Goal: Task Accomplishment & Management: Manage account settings

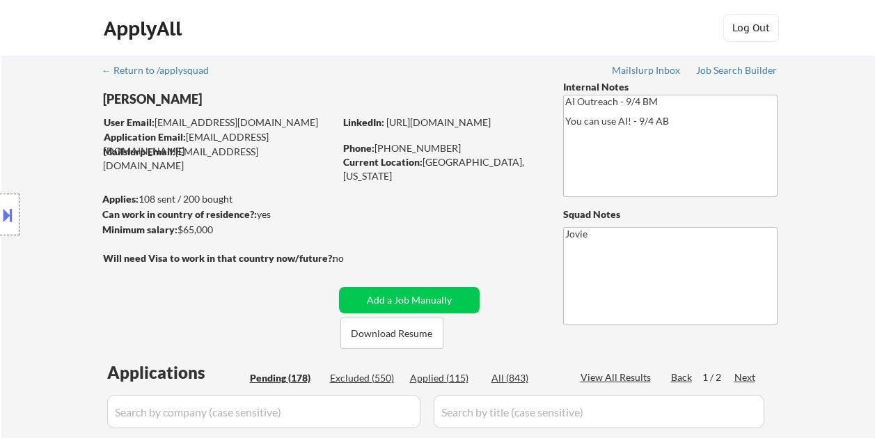
select select ""pending""
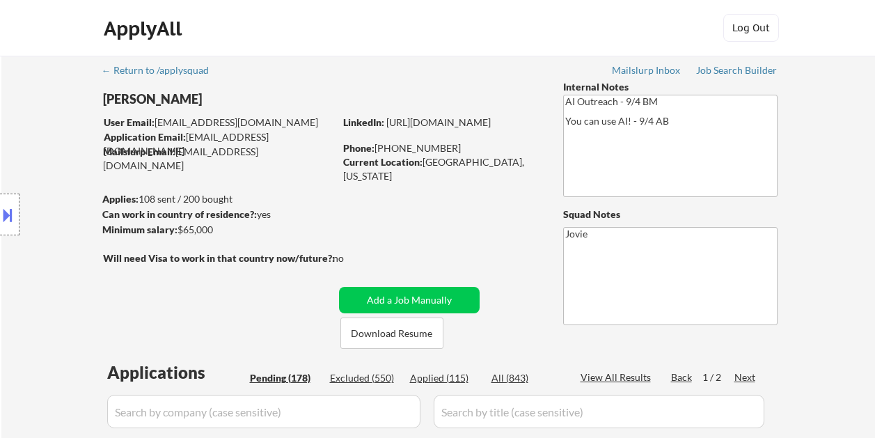
select select ""pending""
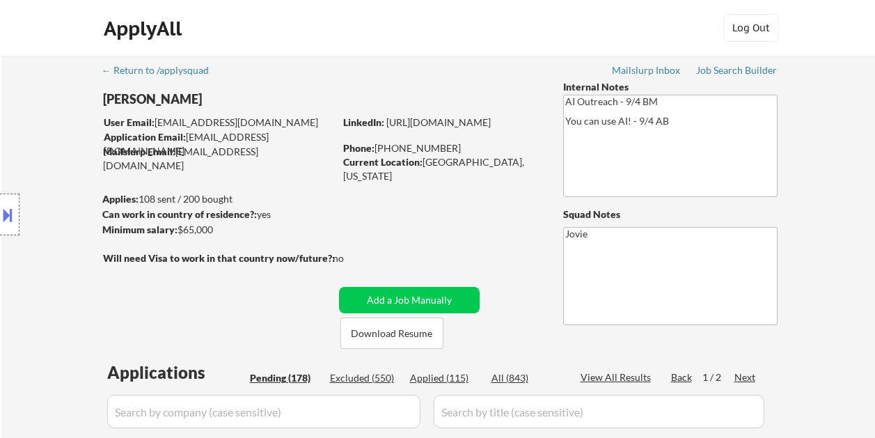
select select ""pending""
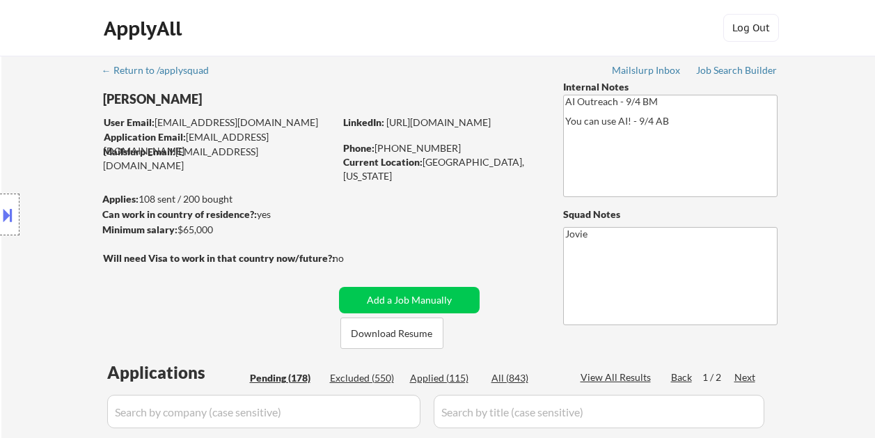
select select ""pending""
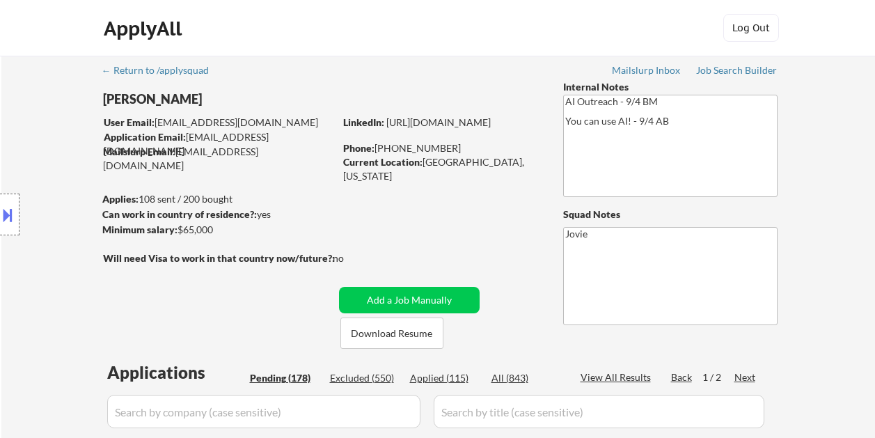
select select ""pending""
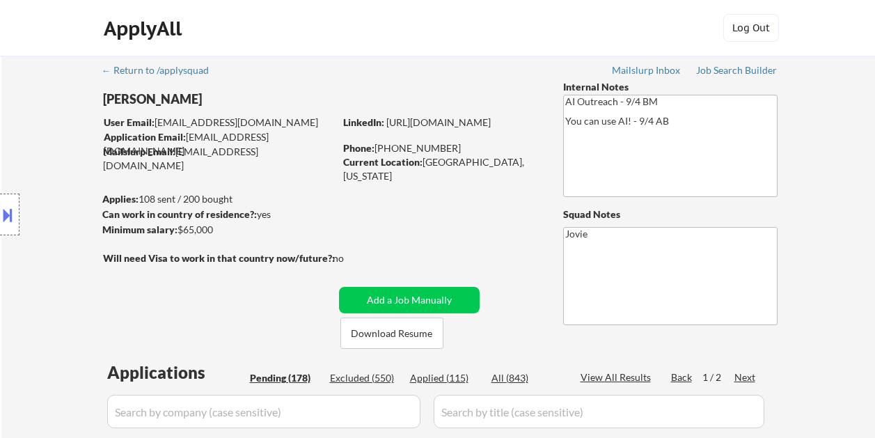
select select ""pending""
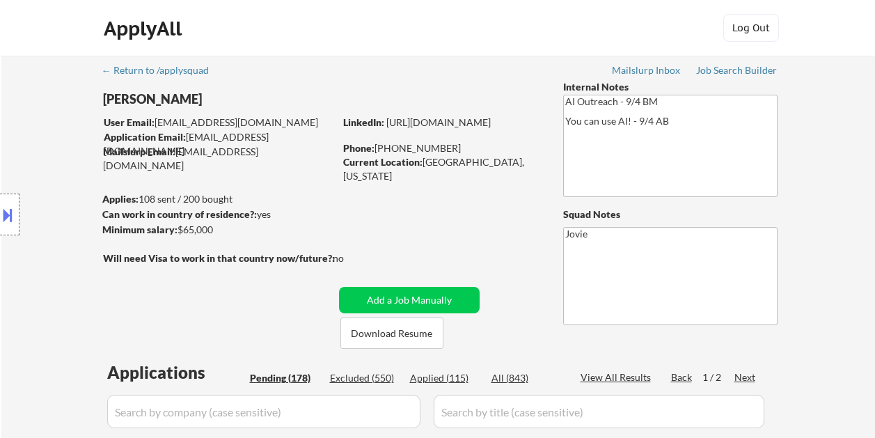
select select ""pending""
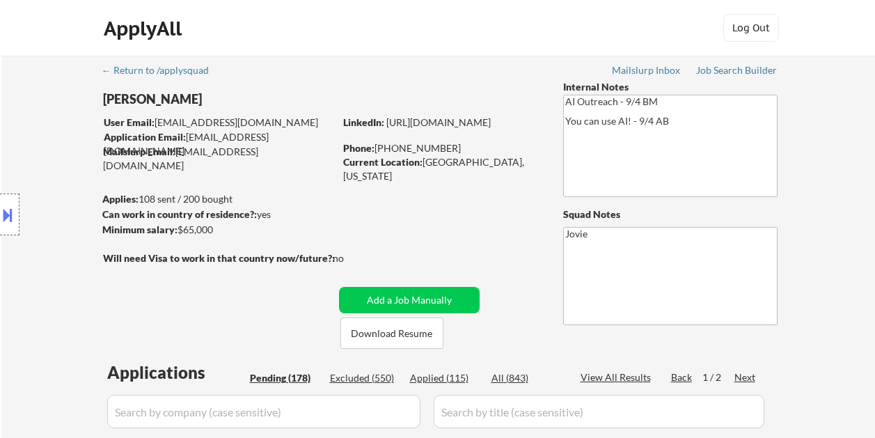
select select ""pending""
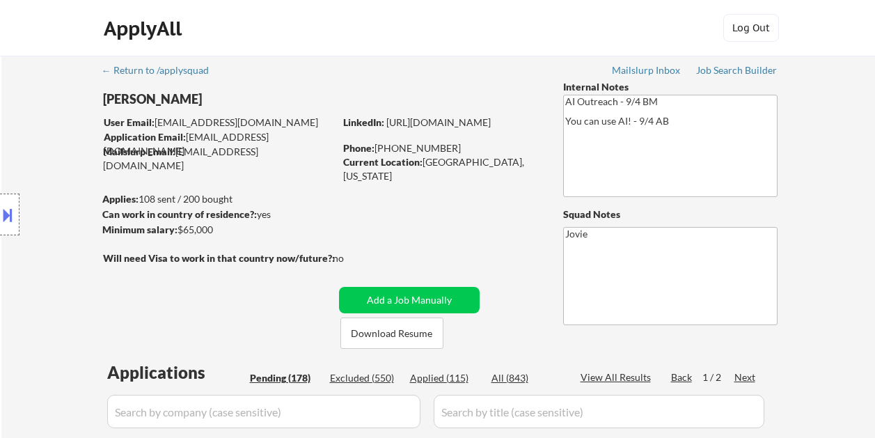
select select ""pending""
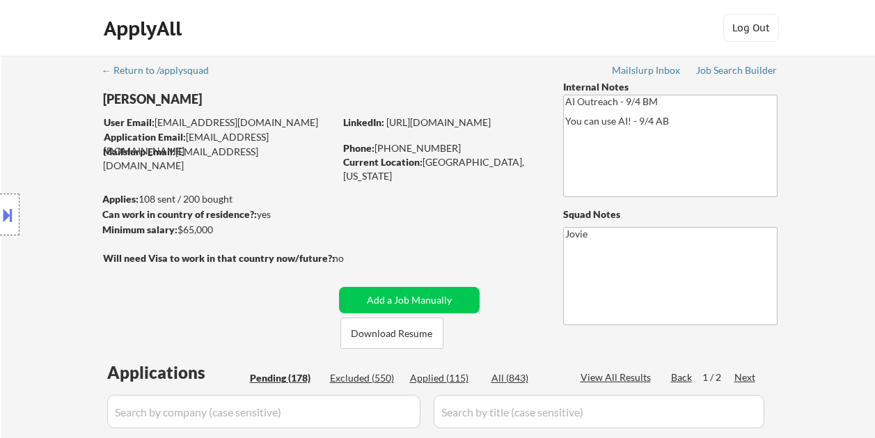
select select ""pending""
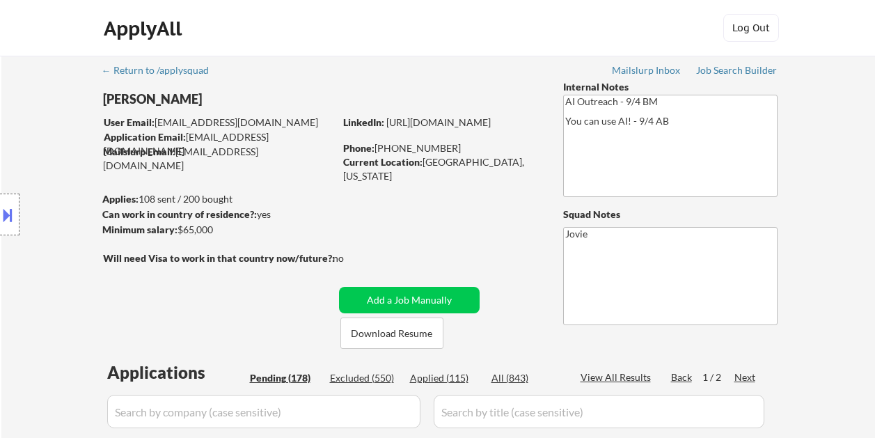
select select ""pending""
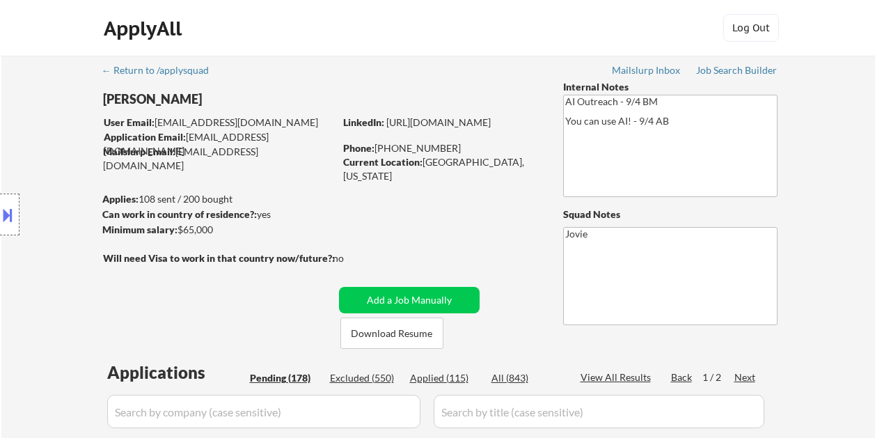
select select ""pending""
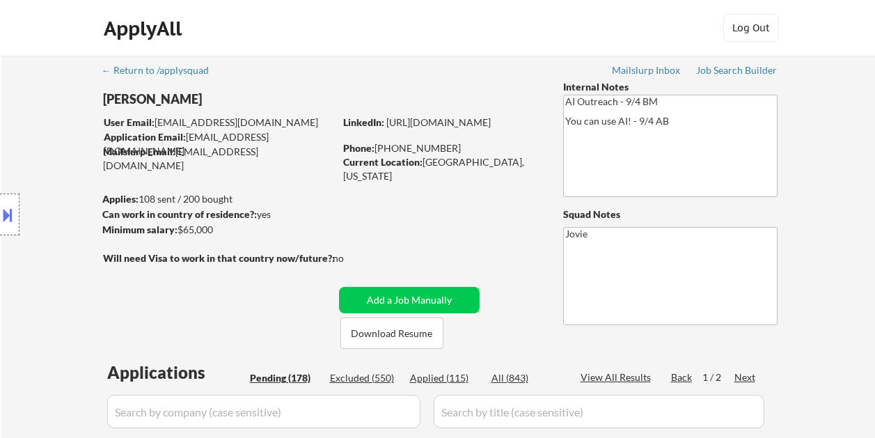
select select ""pending""
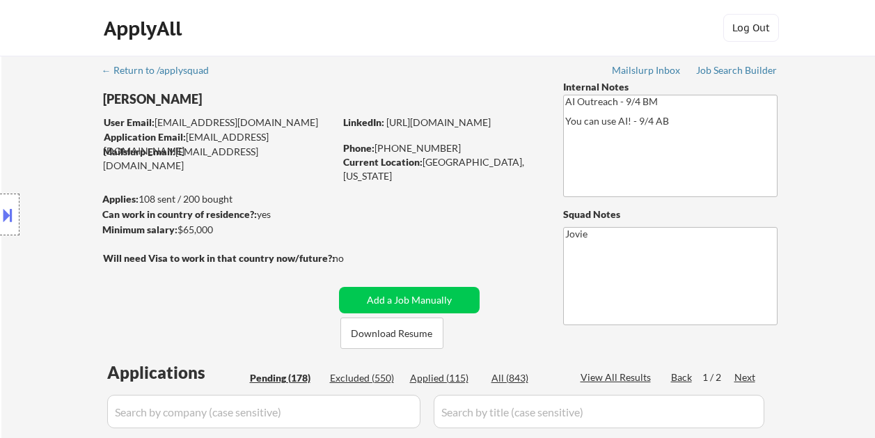
select select ""pending""
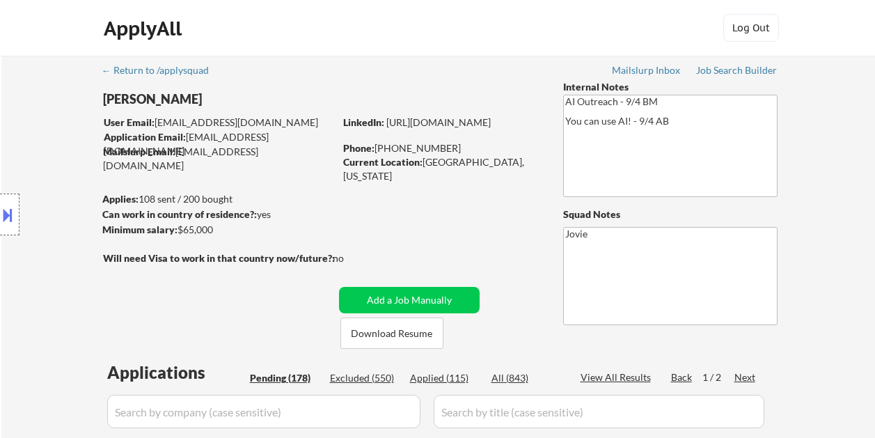
select select ""pending""
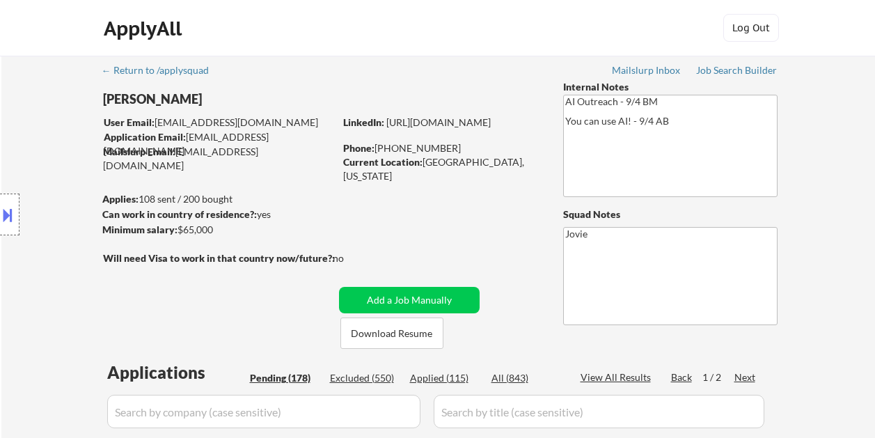
select select ""pending""
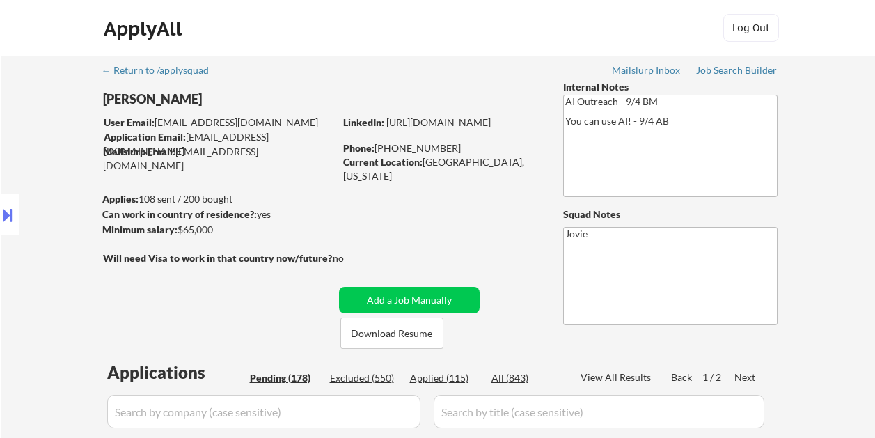
select select ""pending""
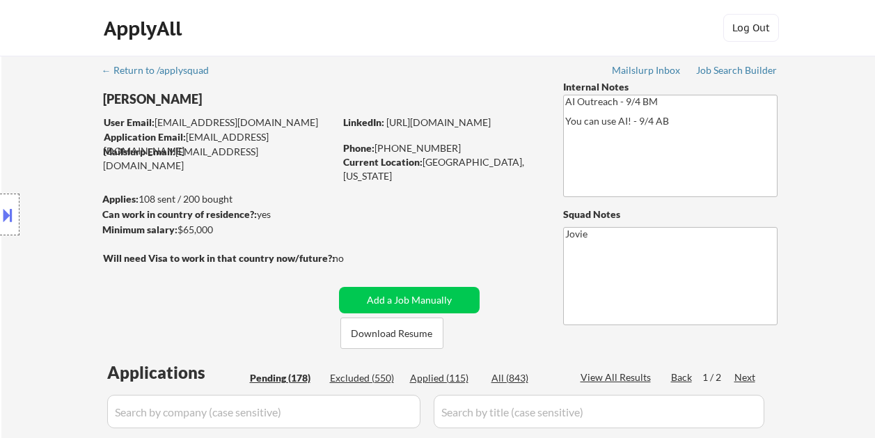
select select ""pending""
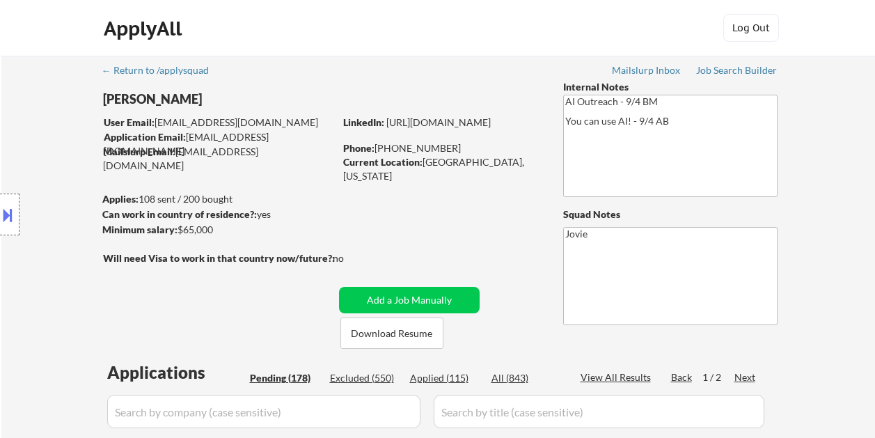
select select ""pending""
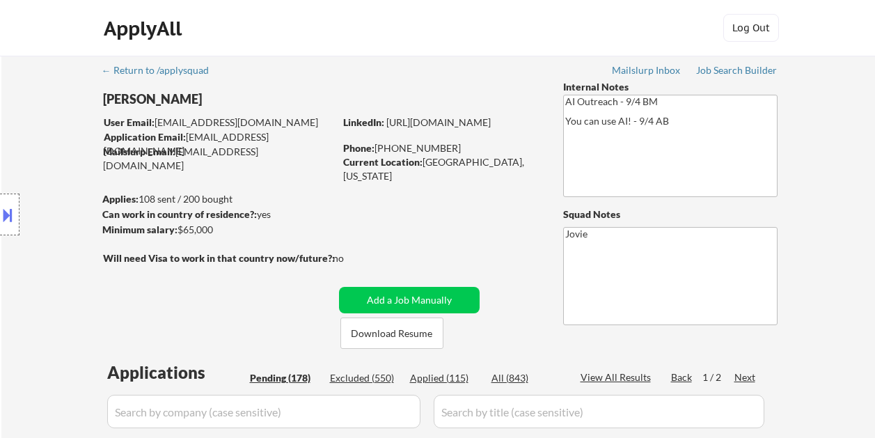
select select ""pending""
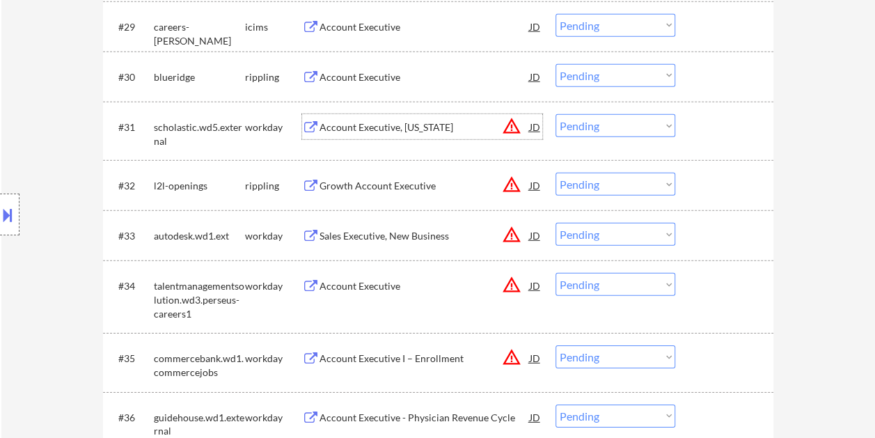
scroll to position [1987, 0]
click at [712, 131] on div at bounding box center [725, 126] width 61 height 25
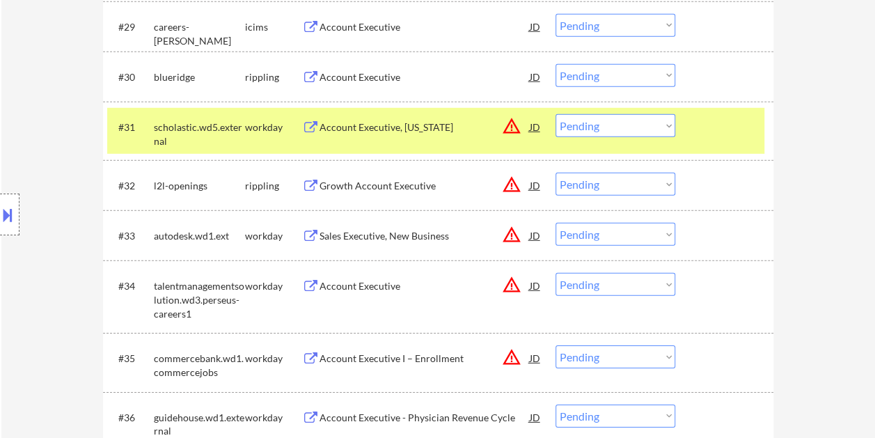
click at [641, 125] on select "Choose an option... Pending Applied Excluded (Questions) Excluded (Expired) Exc…" at bounding box center [615, 125] width 120 height 23
click at [555, 114] on select "Choose an option... Pending Applied Excluded (Questions) Excluded (Expired) Exc…" at bounding box center [615, 125] width 120 height 23
select select ""pending""
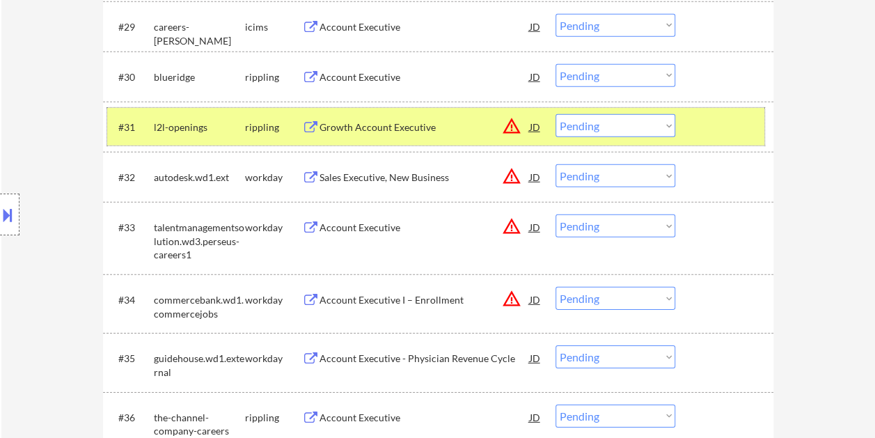
click at [701, 114] on div at bounding box center [725, 126] width 61 height 25
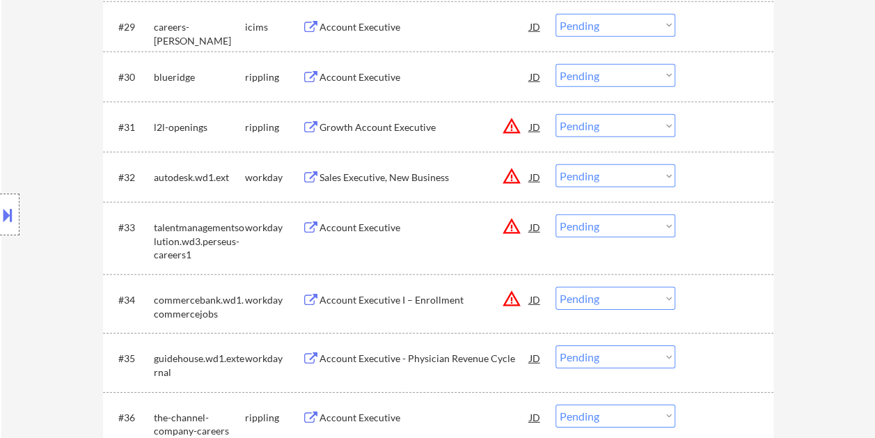
click at [715, 173] on div at bounding box center [725, 176] width 61 height 25
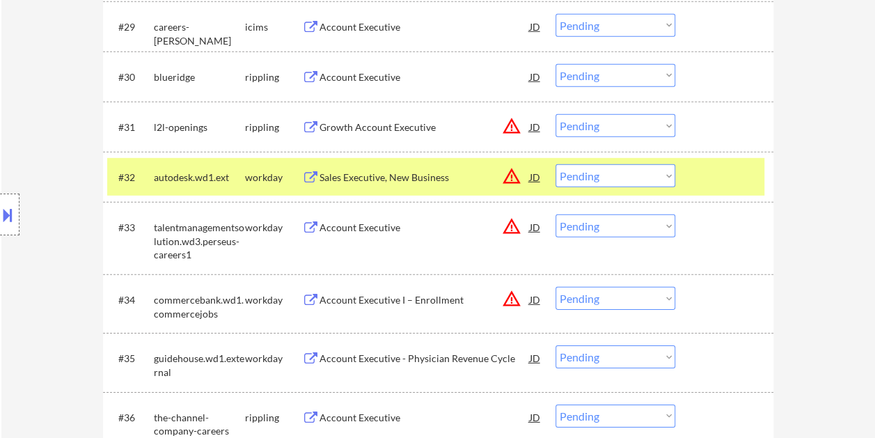
click at [378, 178] on div "Sales Executive, New Business" at bounding box center [424, 177] width 210 height 14
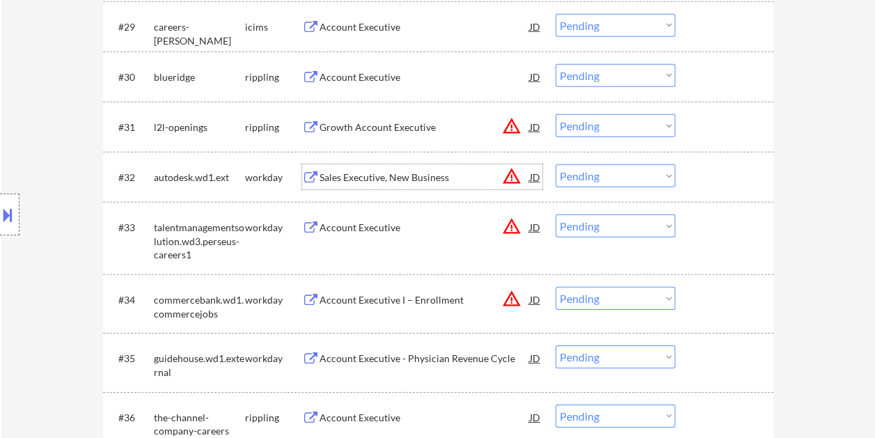
click at [693, 175] on div "#32 autodesk.wd1.ext workday Sales Executive, New Business JD warning_amber Cho…" at bounding box center [435, 177] width 657 height 38
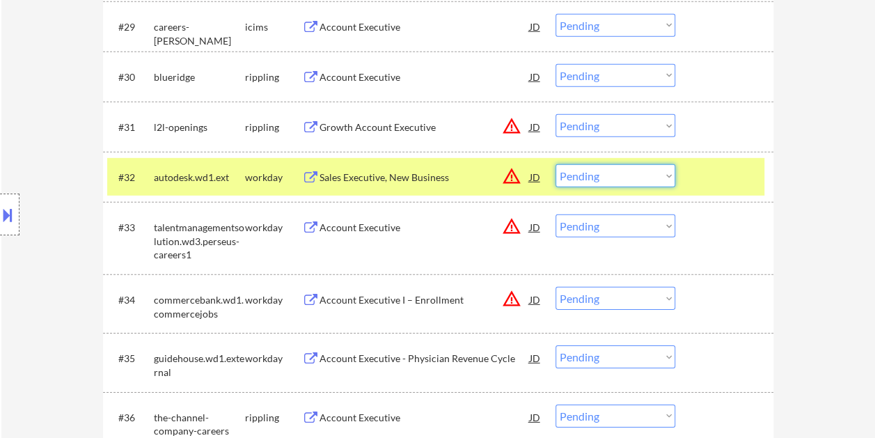
drag, startPoint x: 665, startPoint y: 173, endPoint x: 660, endPoint y: 188, distance: 15.4
click at [663, 174] on select "Choose an option... Pending Applied Excluded (Questions) Excluded (Expired) Exc…" at bounding box center [615, 175] width 120 height 23
click at [555, 164] on select "Choose an option... Pending Applied Excluded (Questions) Excluded (Expired) Exc…" at bounding box center [615, 175] width 120 height 23
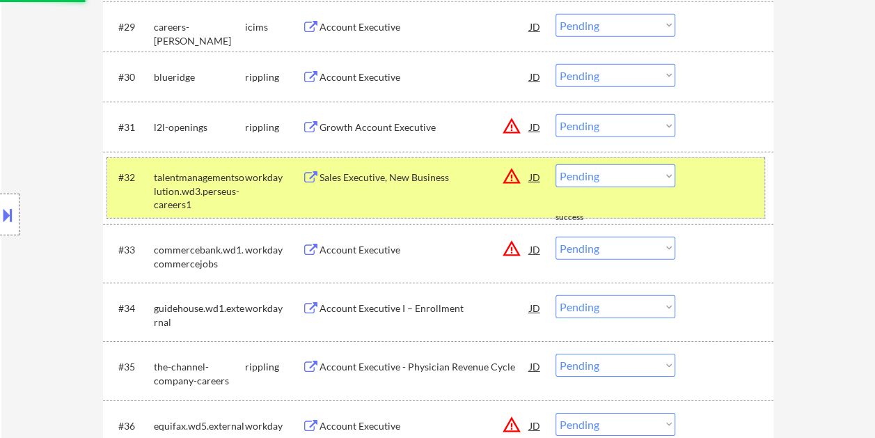
click at [717, 178] on div at bounding box center [725, 176] width 61 height 25
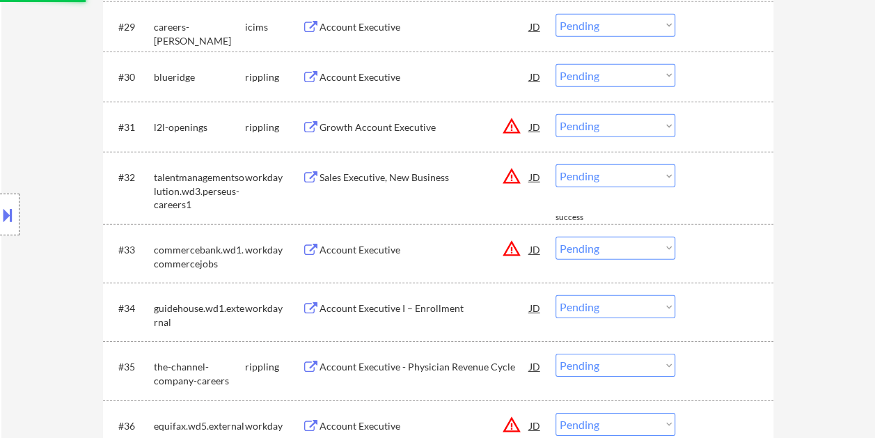
click at [724, 196] on div "#32 talentmanagementsolution.wd3.perseus-careers1 workday Sales Executive, New …" at bounding box center [435, 188] width 657 height 60
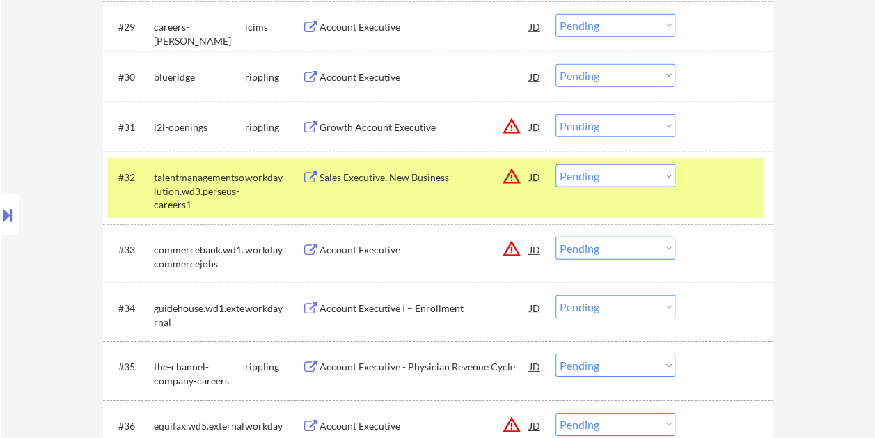
click at [346, 184] on div "Sales Executive, New Business" at bounding box center [424, 176] width 210 height 25
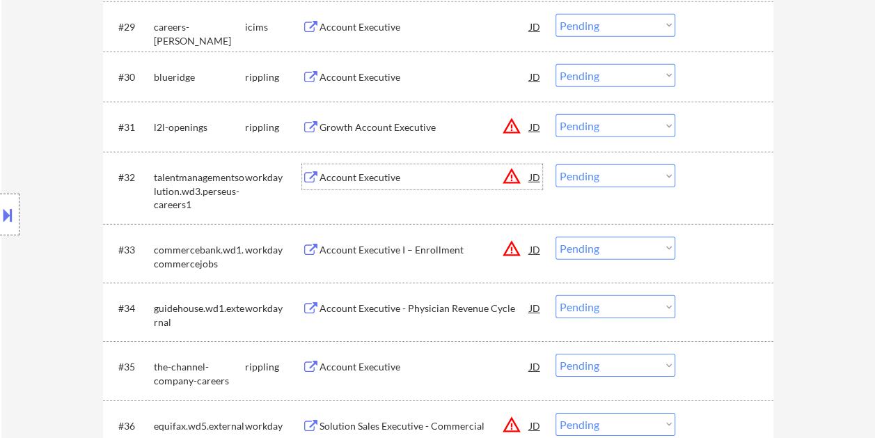
drag, startPoint x: 715, startPoint y: 181, endPoint x: 667, endPoint y: 182, distance: 48.0
click at [708, 182] on div at bounding box center [725, 176] width 61 height 25
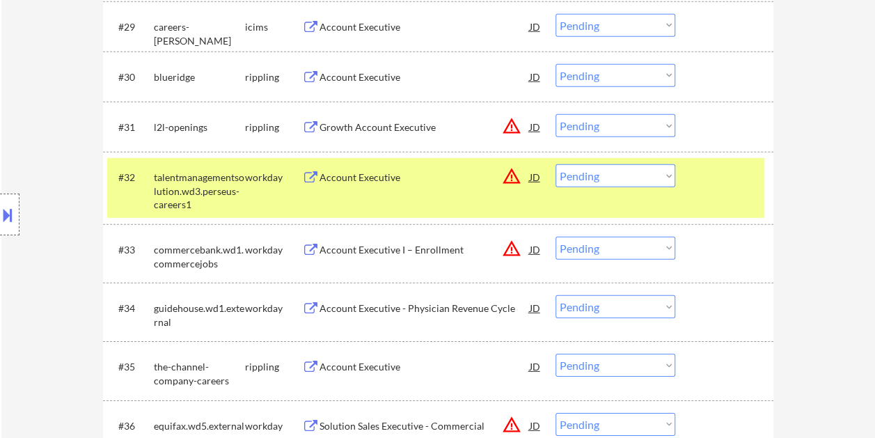
click at [651, 181] on select "Choose an option... Pending Applied Excluded (Questions) Excluded (Expired) Exc…" at bounding box center [615, 175] width 120 height 23
click at [555, 164] on select "Choose an option... Pending Applied Excluded (Questions) Excluded (Expired) Exc…" at bounding box center [615, 175] width 120 height 23
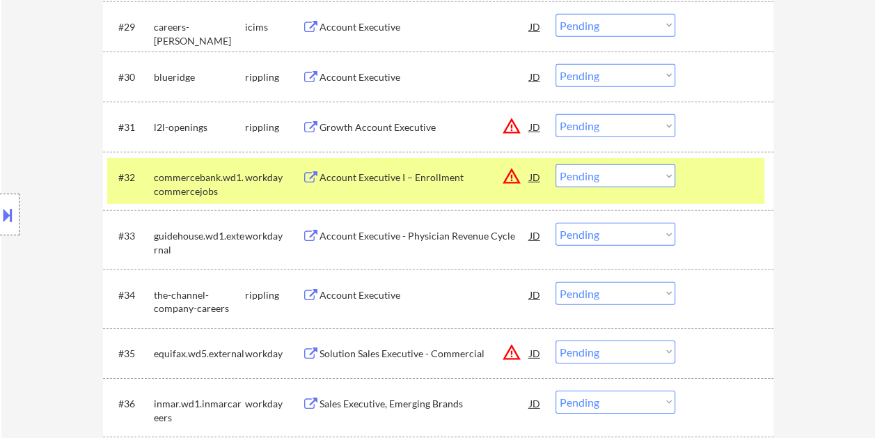
click at [717, 173] on div at bounding box center [725, 176] width 61 height 25
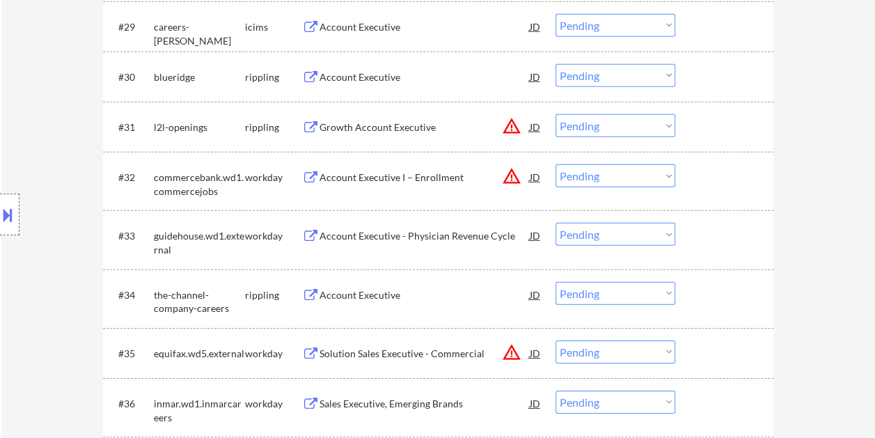
click at [724, 189] on div "#32 commercebank.wd1.commercejobs workday Account Executive I – Enrollment JD w…" at bounding box center [435, 181] width 657 height 46
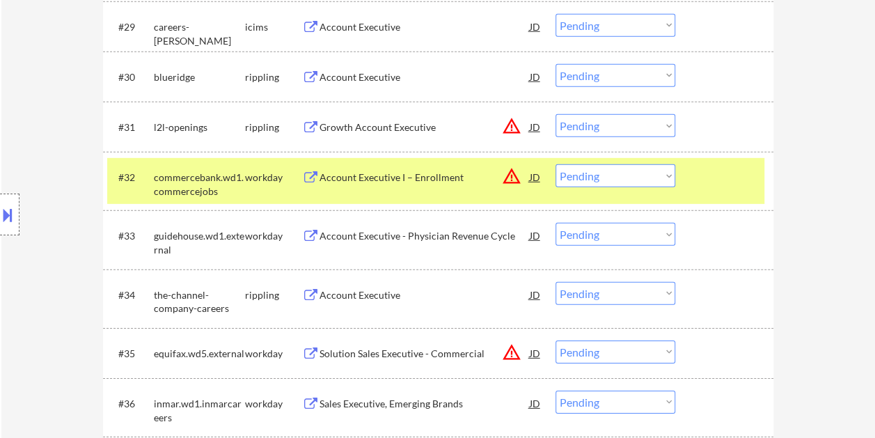
click at [434, 181] on div "Account Executive I – Enrollment" at bounding box center [424, 177] width 210 height 14
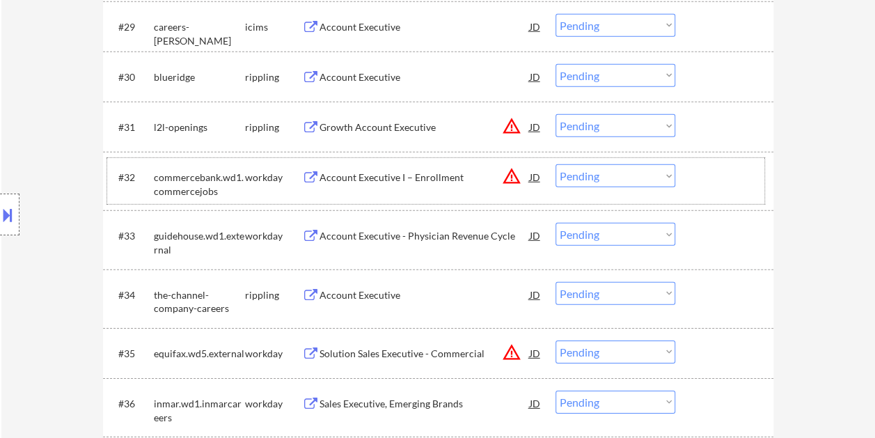
click at [708, 182] on div at bounding box center [725, 176] width 61 height 25
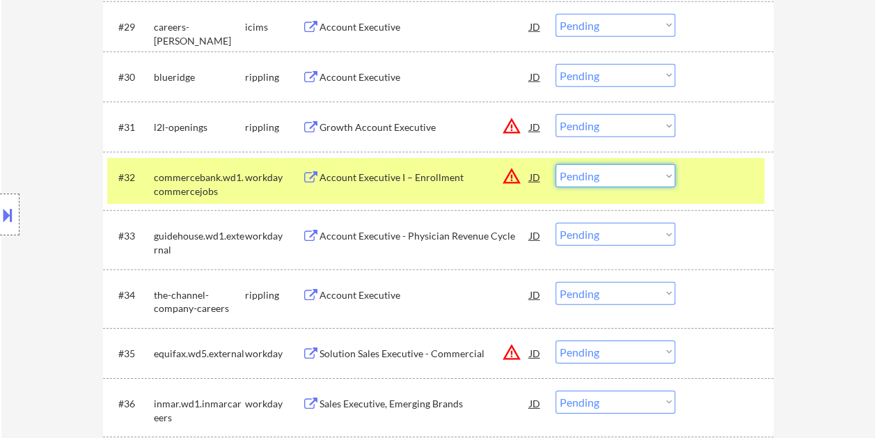
click at [666, 174] on select "Choose an option... Pending Applied Excluded (Questions) Excluded (Expired) Exc…" at bounding box center [615, 175] width 120 height 23
click at [555, 164] on select "Choose an option... Pending Applied Excluded (Questions) Excluded (Expired) Exc…" at bounding box center [615, 175] width 120 height 23
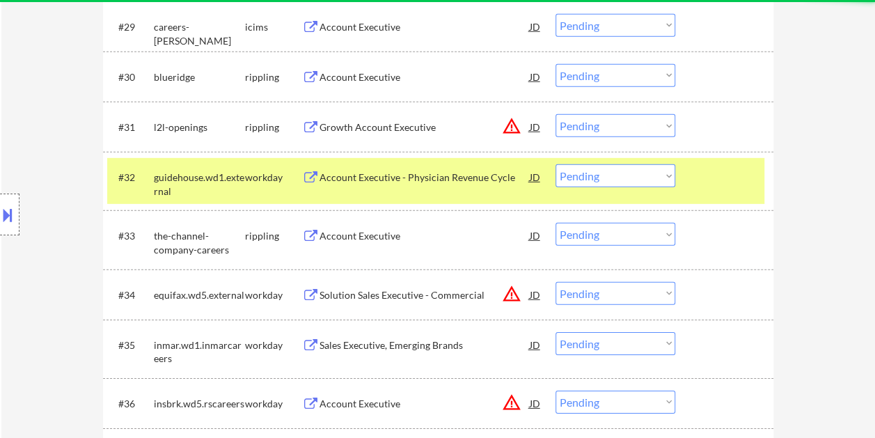
click at [713, 185] on div at bounding box center [725, 176] width 61 height 25
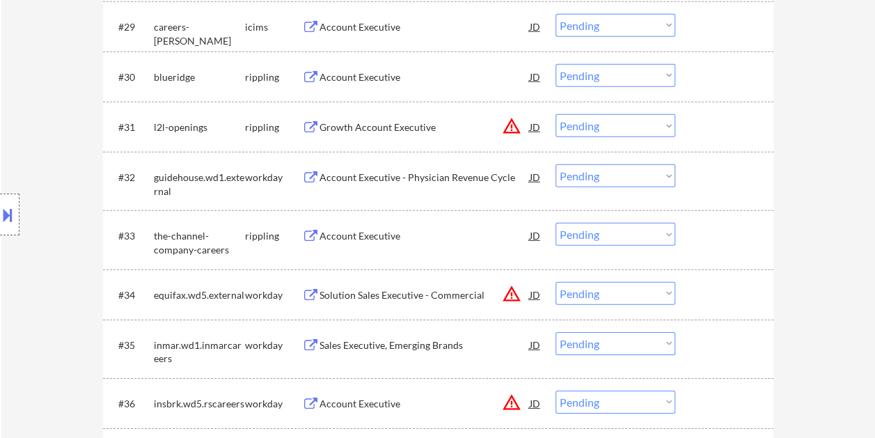
click at [718, 174] on div at bounding box center [725, 176] width 61 height 25
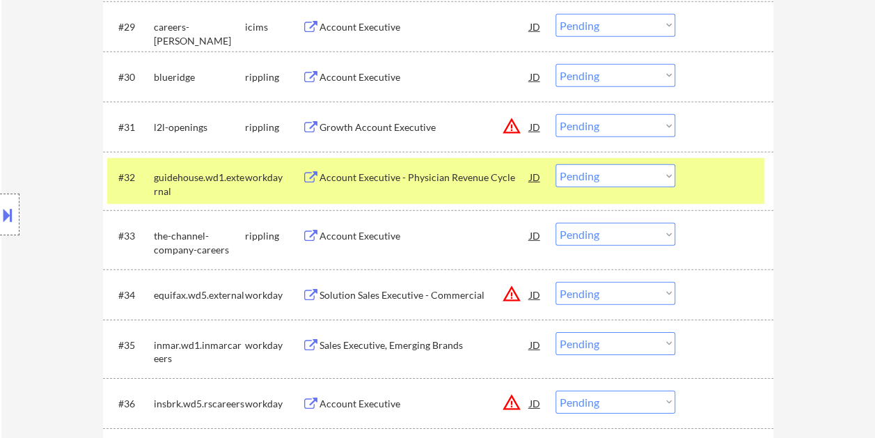
click at [338, 185] on div "Account Executive - Physician Revenue Cycle" at bounding box center [424, 176] width 210 height 25
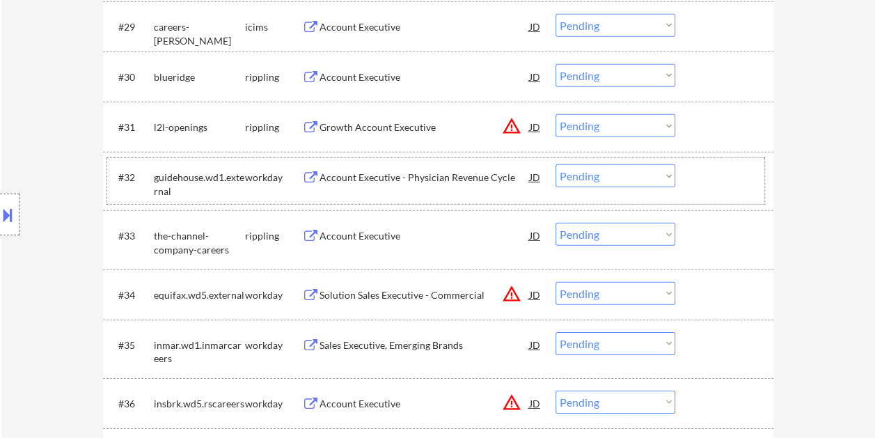
click at [695, 178] on div at bounding box center [725, 176] width 61 height 25
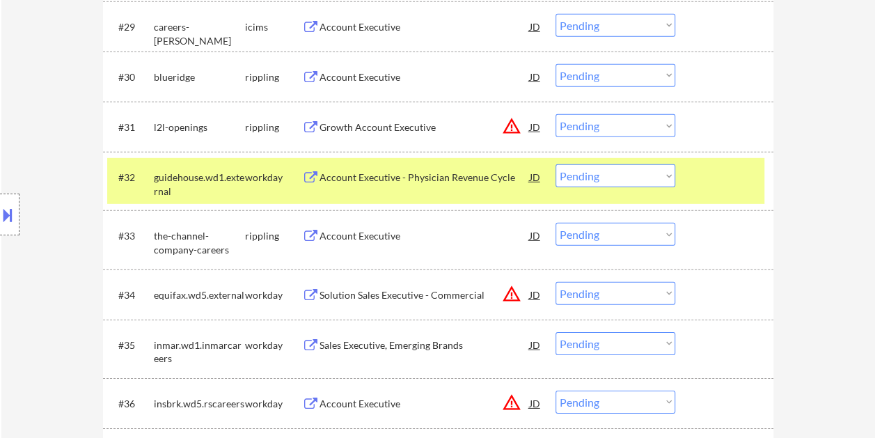
click at [658, 170] on select "Choose an option... Pending Applied Excluded (Questions) Excluded (Expired) Exc…" at bounding box center [615, 175] width 120 height 23
click at [555, 164] on select "Choose an option... Pending Applied Excluded (Questions) Excluded (Expired) Exc…" at bounding box center [615, 175] width 120 height 23
select select ""pending""
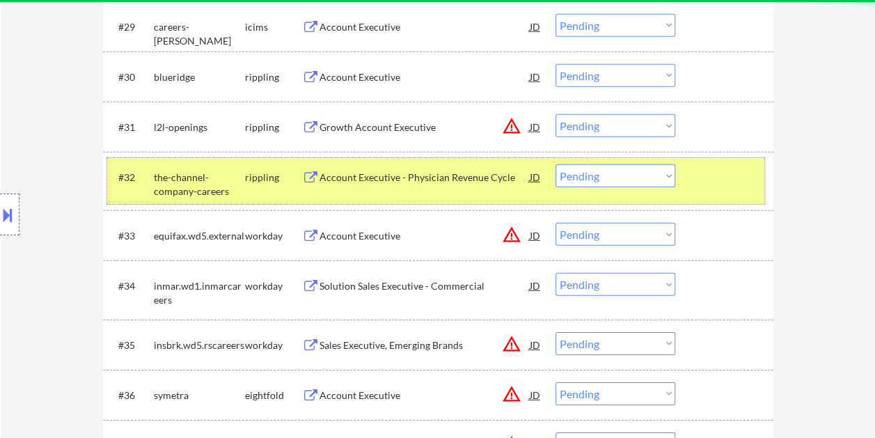
click at [695, 184] on div at bounding box center [725, 176] width 61 height 25
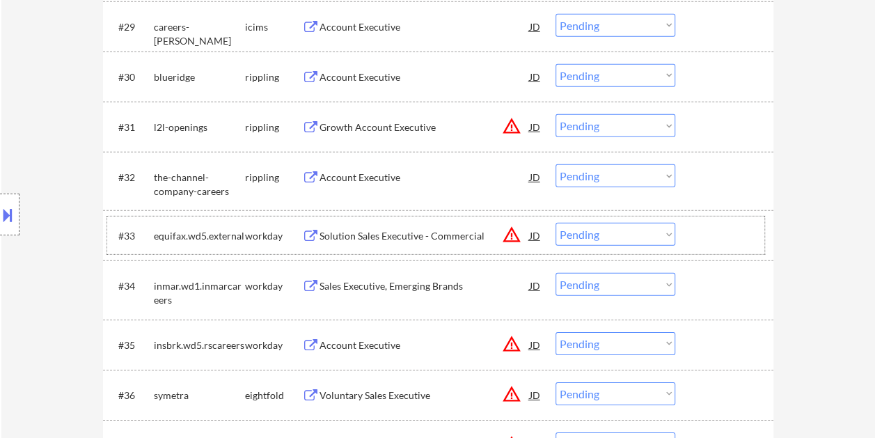
click at [708, 247] on div at bounding box center [725, 235] width 61 height 25
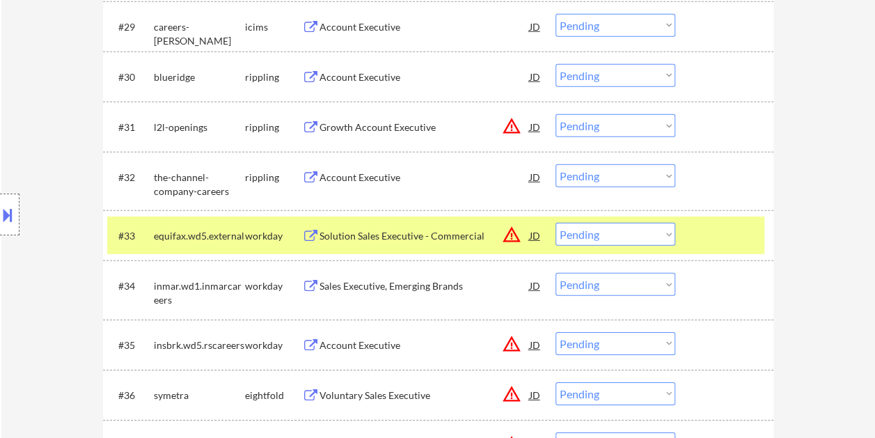
click at [430, 232] on div "Solution Sales Executive - Commercial" at bounding box center [424, 236] width 210 height 14
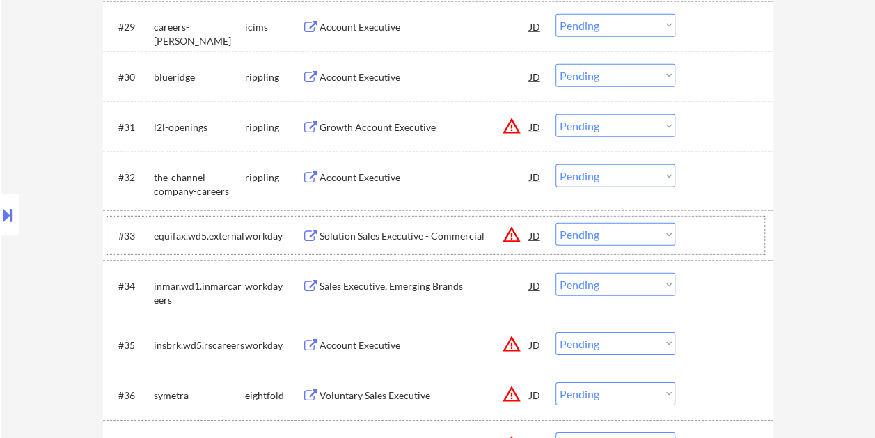
drag, startPoint x: 690, startPoint y: 229, endPoint x: 666, endPoint y: 231, distance: 24.4
click at [691, 229] on div "#33 equifax.wd5.external workday Solution Sales Executive - Commercial JD warni…" at bounding box center [435, 235] width 657 height 38
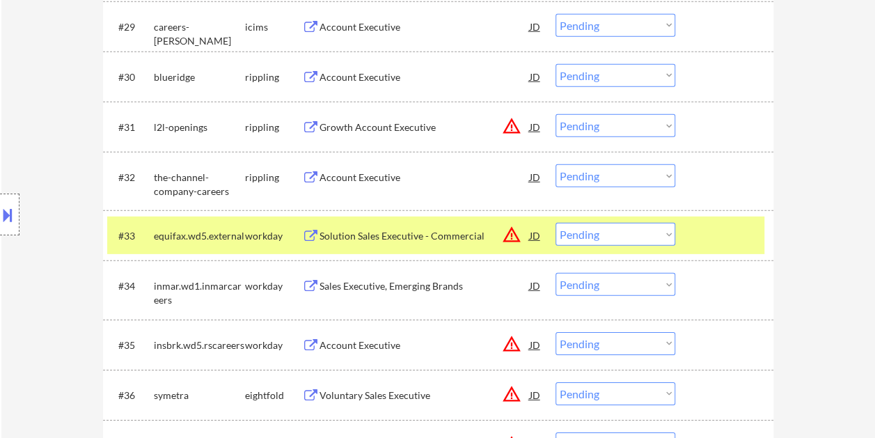
drag, startPoint x: 662, startPoint y: 234, endPoint x: 662, endPoint y: 222, distance: 11.8
click at [661, 237] on select "Choose an option... Pending Applied Excluded (Questions) Excluded (Expired) Exc…" at bounding box center [615, 234] width 120 height 23
click at [555, 223] on select "Choose an option... Pending Applied Excluded (Questions) Excluded (Expired) Exc…" at bounding box center [615, 234] width 120 height 23
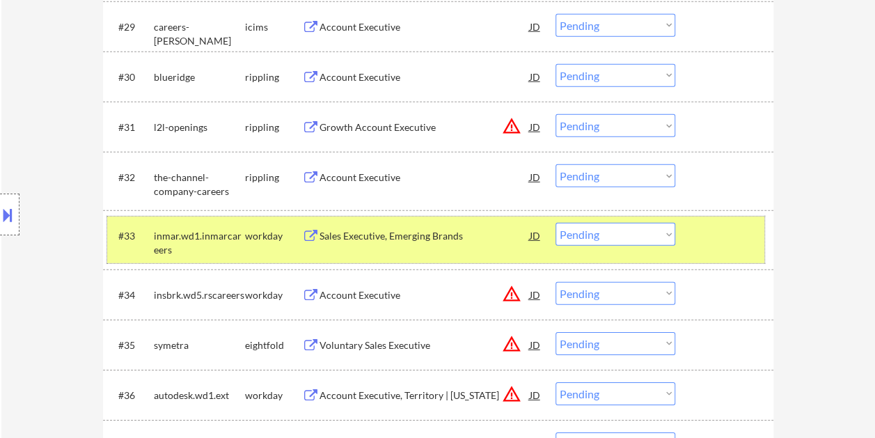
click at [694, 237] on div "#33 inmar.wd1.inmarcareers workday Sales Executive, Emerging Brands JD warning_…" at bounding box center [435, 239] width 657 height 46
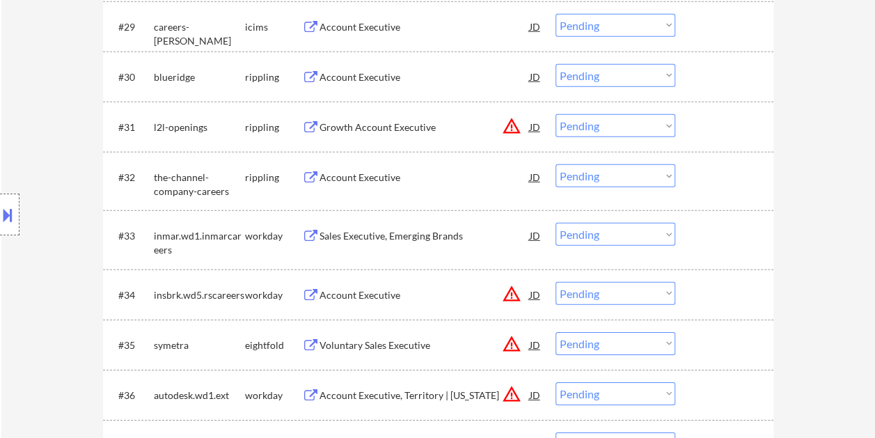
click at [706, 242] on div at bounding box center [725, 235] width 61 height 25
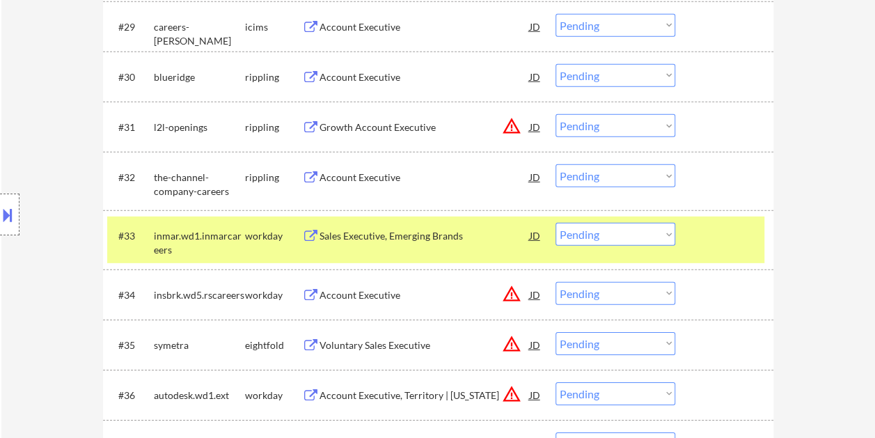
click at [434, 237] on div "Sales Executive, Emerging Brands" at bounding box center [424, 236] width 210 height 14
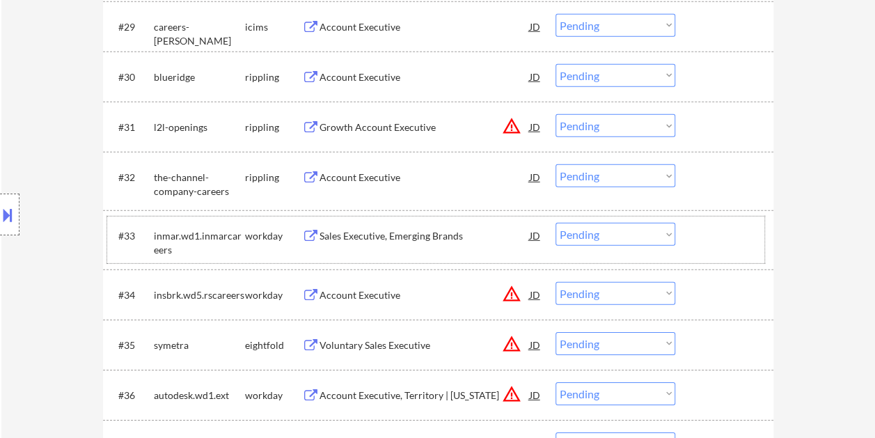
drag, startPoint x: 699, startPoint y: 224, endPoint x: 670, endPoint y: 229, distance: 28.9
click at [699, 225] on div at bounding box center [725, 235] width 61 height 25
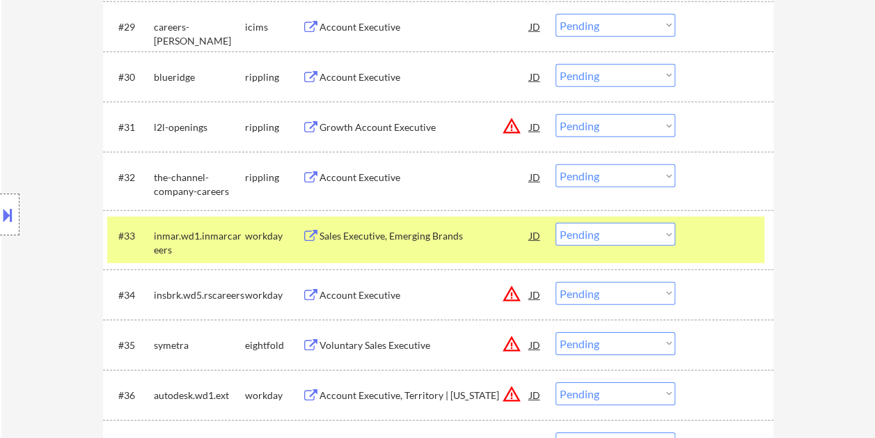
click at [667, 231] on select "Choose an option... Pending Applied Excluded (Questions) Excluded (Expired) Exc…" at bounding box center [615, 234] width 120 height 23
click at [555, 223] on select "Choose an option... Pending Applied Excluded (Questions) Excluded (Expired) Exc…" at bounding box center [615, 234] width 120 height 23
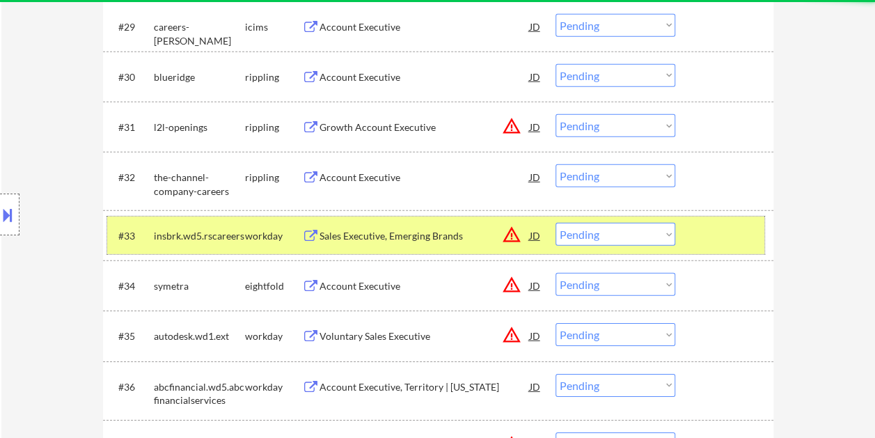
click at [710, 234] on div at bounding box center [725, 235] width 61 height 25
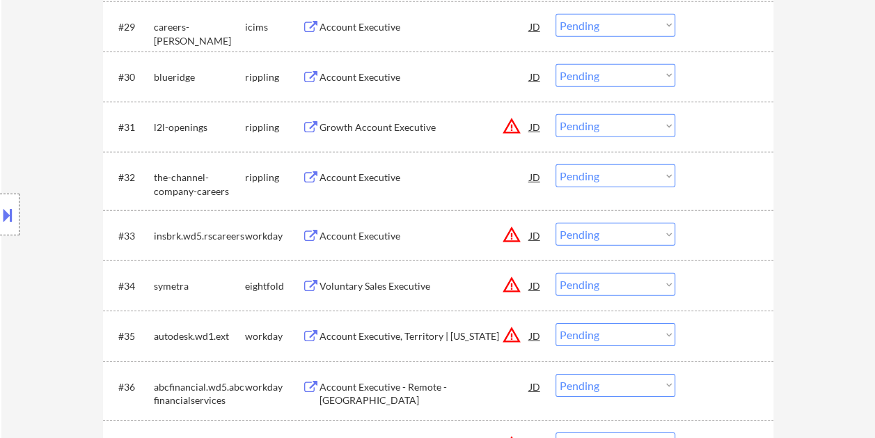
click at [712, 235] on div at bounding box center [725, 235] width 61 height 25
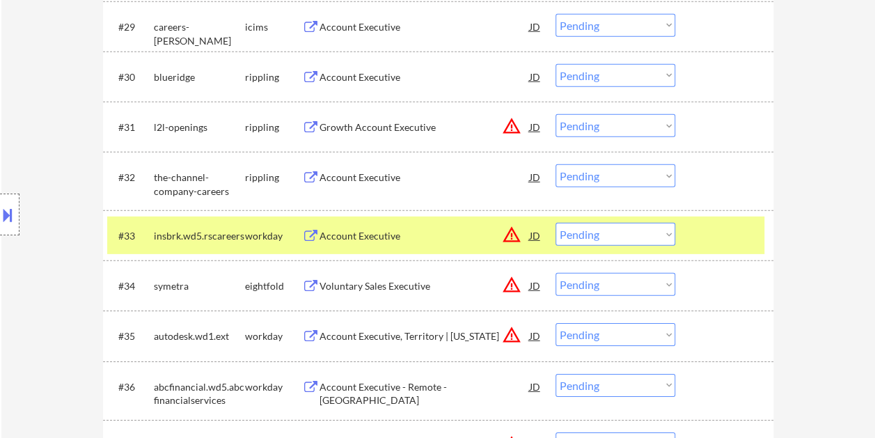
click at [451, 234] on div "Account Executive" at bounding box center [424, 236] width 210 height 14
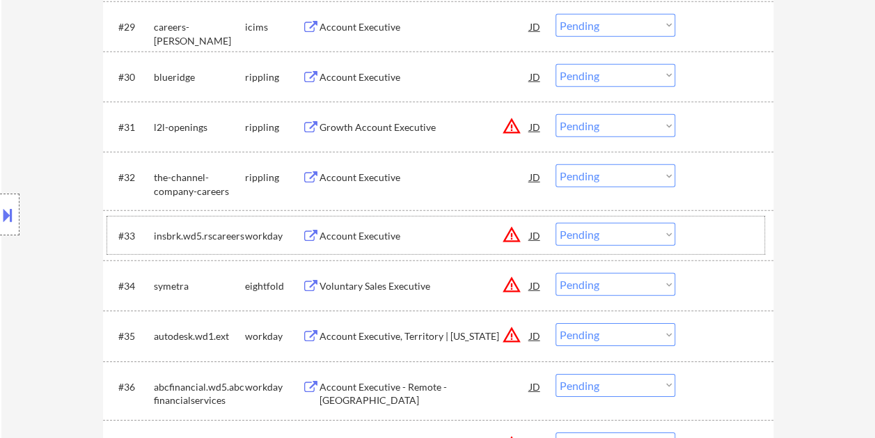
drag, startPoint x: 703, startPoint y: 241, endPoint x: 687, endPoint y: 237, distance: 17.1
click at [701, 240] on div at bounding box center [725, 235] width 61 height 25
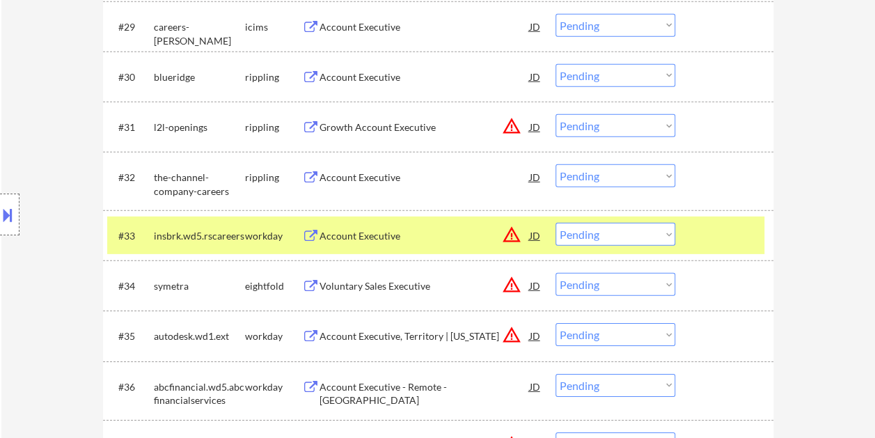
click at [655, 234] on select "Choose an option... Pending Applied Excluded (Questions) Excluded (Expired) Exc…" at bounding box center [615, 234] width 120 height 23
click at [555, 223] on select "Choose an option... Pending Applied Excluded (Questions) Excluded (Expired) Exc…" at bounding box center [615, 234] width 120 height 23
click at [688, 228] on div "#33 insbrk.wd5.rscareers workday Account Executive JD warning_amber Choose an o…" at bounding box center [435, 235] width 657 height 38
select select ""pending""
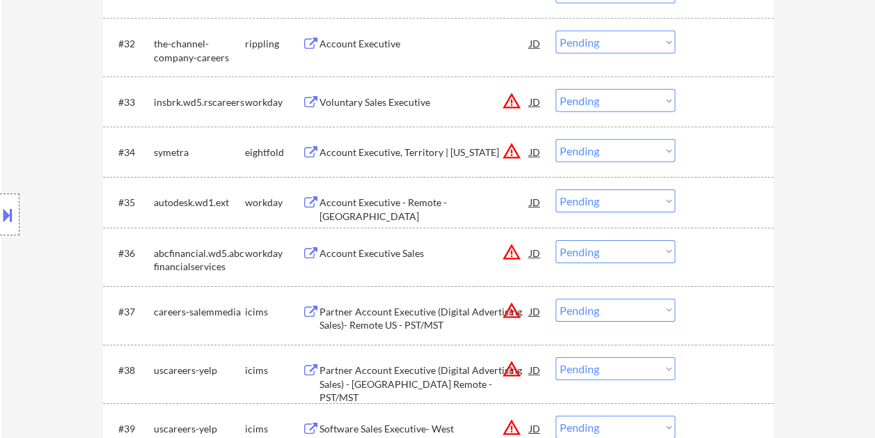
scroll to position [2126, 0]
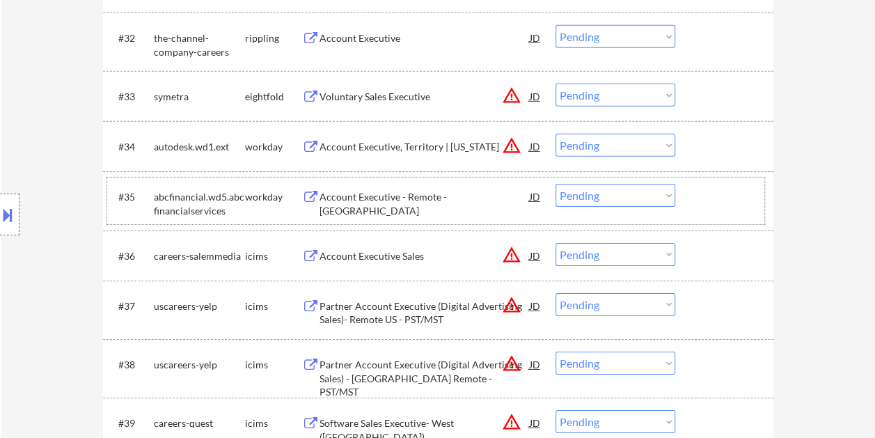
drag, startPoint x: 720, startPoint y: 189, endPoint x: 545, endPoint y: 203, distance: 175.2
click at [718, 192] on div at bounding box center [725, 196] width 61 height 25
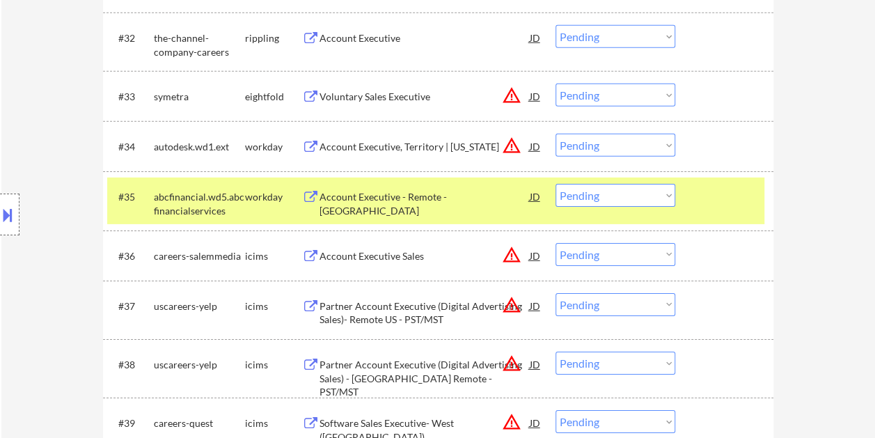
click at [373, 208] on div "Account Executive - Remote - [GEOGRAPHIC_DATA]" at bounding box center [424, 196] width 210 height 25
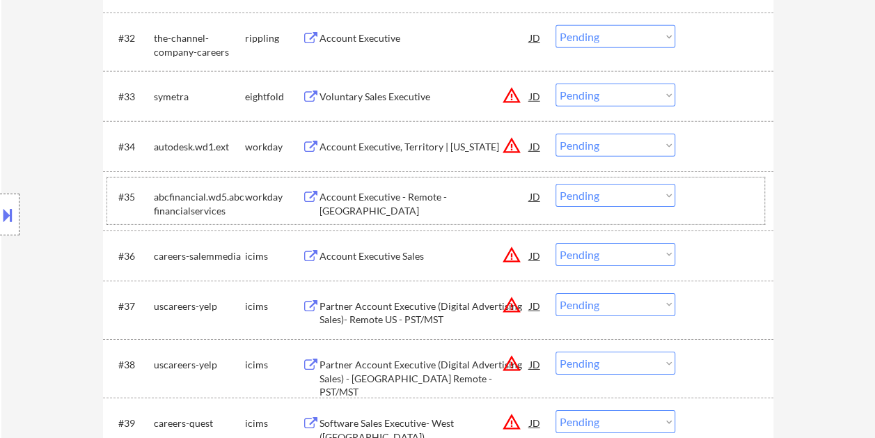
drag, startPoint x: 691, startPoint y: 192, endPoint x: 661, endPoint y: 195, distance: 30.0
click at [689, 193] on div "#35 abcfinancial.wd5.abcfinancialservices workday Account Executive - Remote - …" at bounding box center [435, 200] width 657 height 46
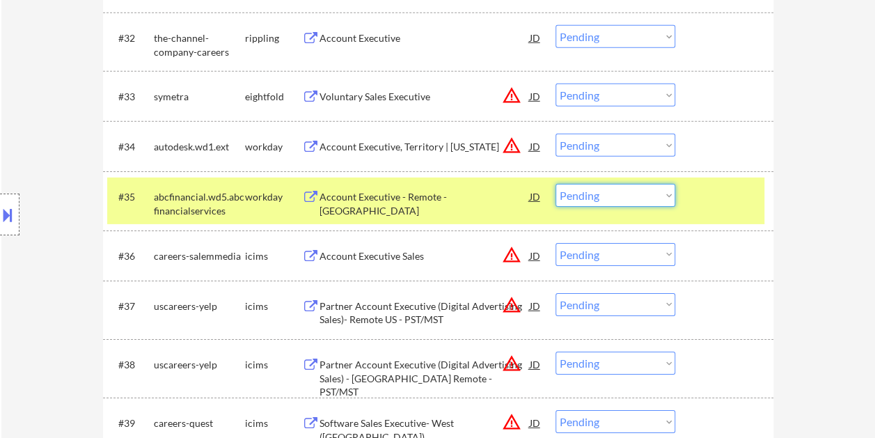
drag, startPoint x: 656, startPoint y: 195, endPoint x: 661, endPoint y: 207, distance: 12.8
click at [655, 196] on select "Choose an option... Pending Applied Excluded (Questions) Excluded (Expired) Exc…" at bounding box center [615, 195] width 120 height 23
click at [555, 184] on select "Choose an option... Pending Applied Excluded (Questions) Excluded (Expired) Exc…" at bounding box center [615, 195] width 120 height 23
click at [693, 192] on div "#35 abcfinancial.wd5.abcfinancialservices workday Account Executive - Remote - …" at bounding box center [435, 200] width 657 height 46
select select ""pending""
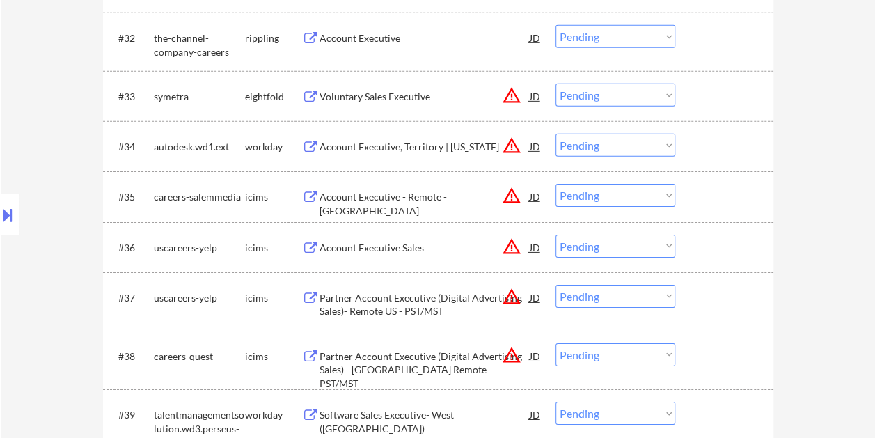
click at [707, 141] on div at bounding box center [725, 146] width 61 height 25
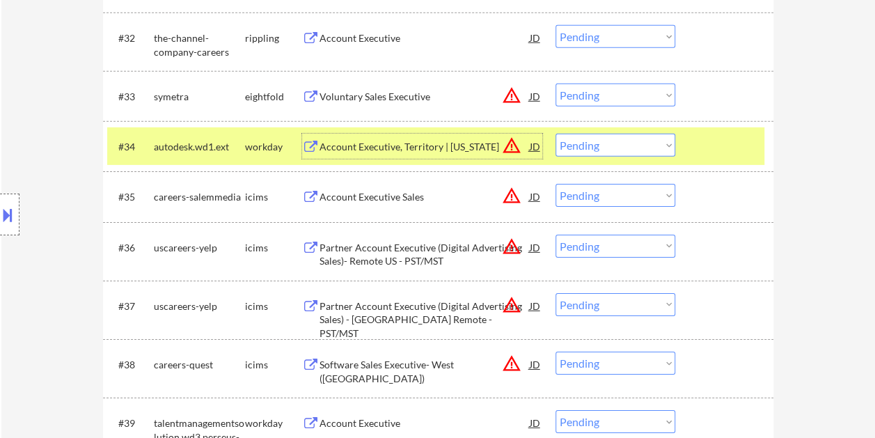
click at [430, 149] on div "Account Executive, Territory | [US_STATE]" at bounding box center [424, 147] width 210 height 14
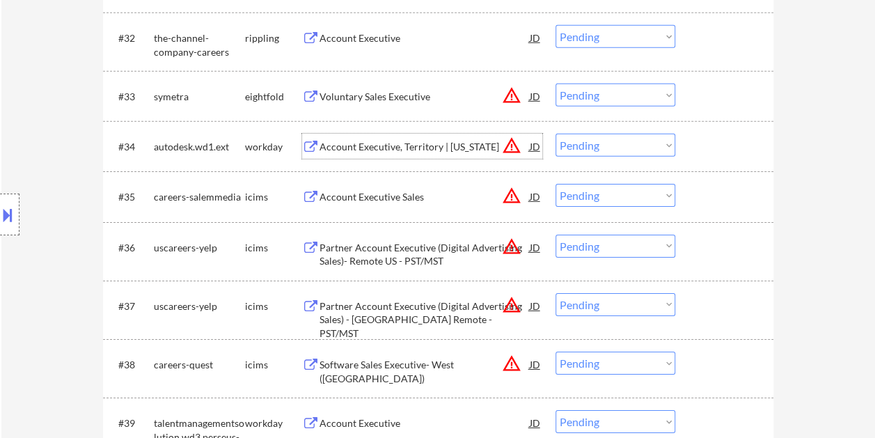
drag, startPoint x: 645, startPoint y: 144, endPoint x: 630, endPoint y: 158, distance: 20.7
click at [645, 144] on select "Choose an option... Pending Applied Excluded (Questions) Excluded (Expired) Exc…" at bounding box center [615, 145] width 120 height 23
click at [555, 134] on select "Choose an option... Pending Applied Excluded (Questions) Excluded (Expired) Exc…" at bounding box center [615, 145] width 120 height 23
select select ""pending""
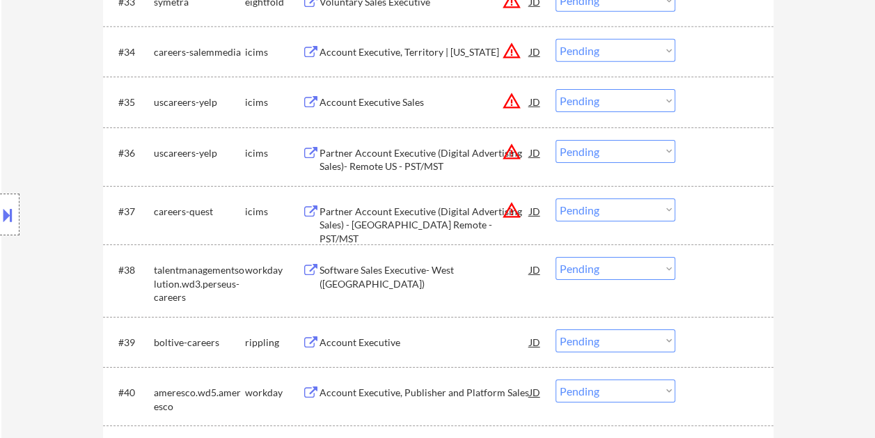
scroll to position [2265, 0]
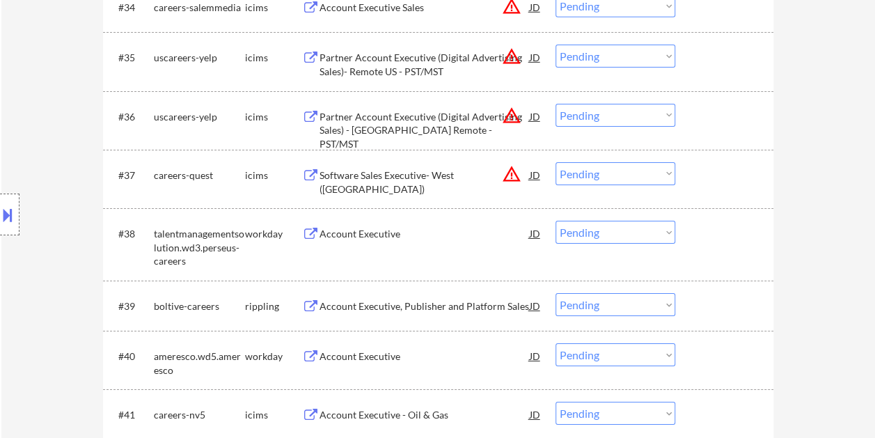
click at [717, 244] on div at bounding box center [725, 233] width 61 height 25
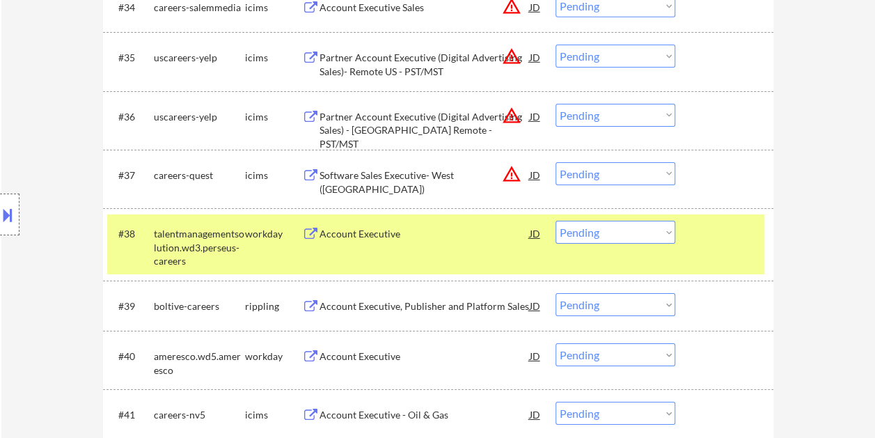
click at [378, 223] on div "Account Executive" at bounding box center [424, 233] width 210 height 25
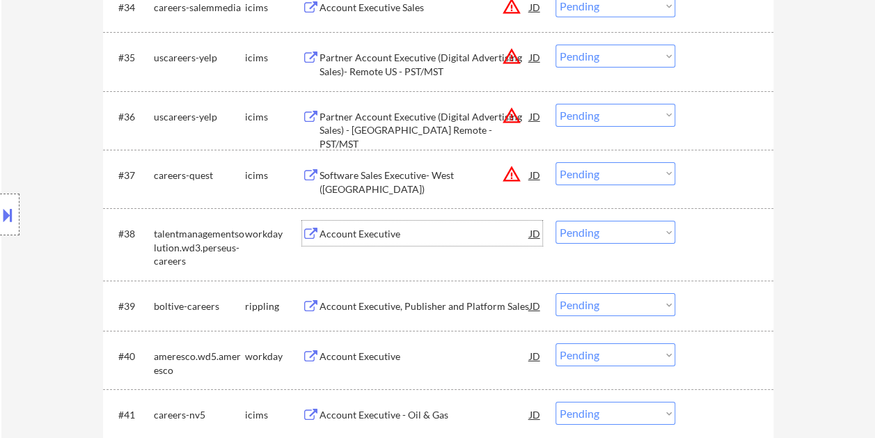
click at [683, 238] on div "#38 talentmanagementsolution.wd3.perseus-careers workday Account Executive JD w…" at bounding box center [435, 244] width 657 height 60
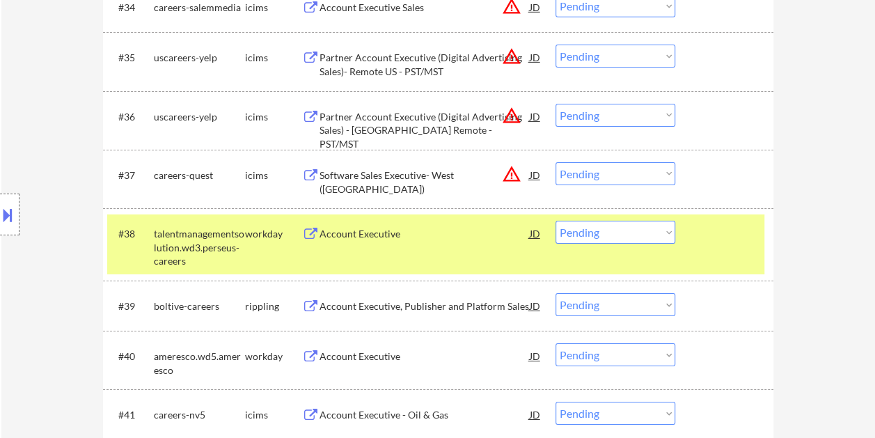
click at [670, 234] on select "Choose an option... Pending Applied Excluded (Questions) Excluded (Expired) Exc…" at bounding box center [615, 232] width 120 height 23
click at [555, 221] on select "Choose an option... Pending Applied Excluded (Questions) Excluded (Expired) Exc…" at bounding box center [615, 232] width 120 height 23
select select ""pending""
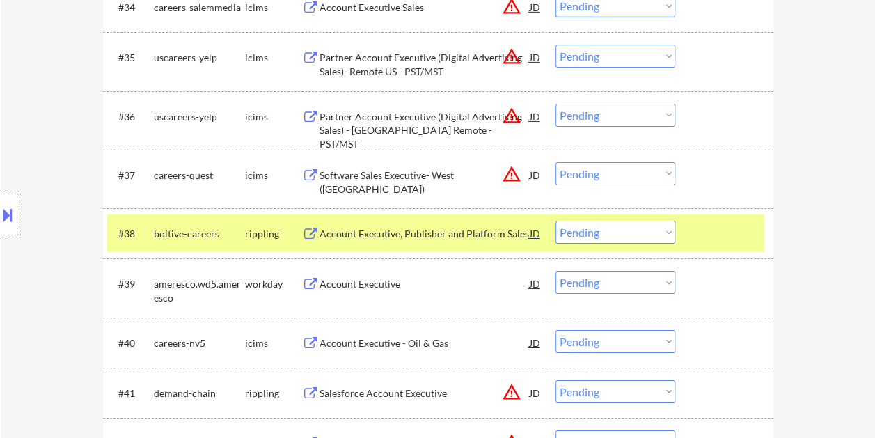
click at [700, 237] on div at bounding box center [725, 233] width 61 height 25
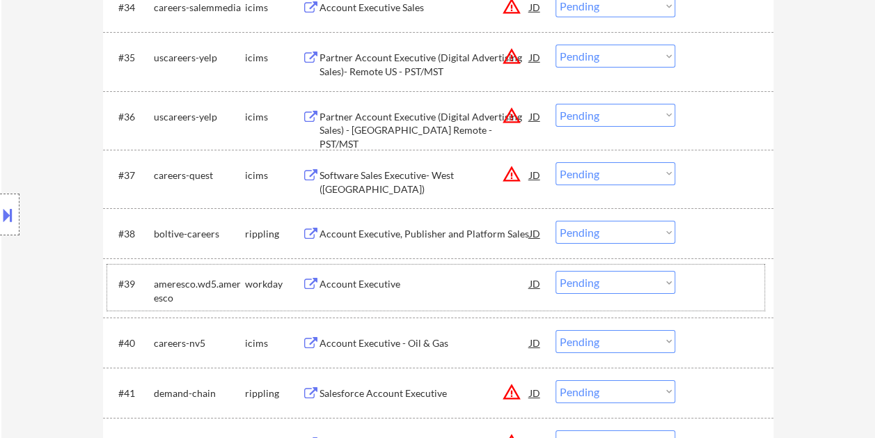
click at [715, 289] on div at bounding box center [725, 283] width 61 height 25
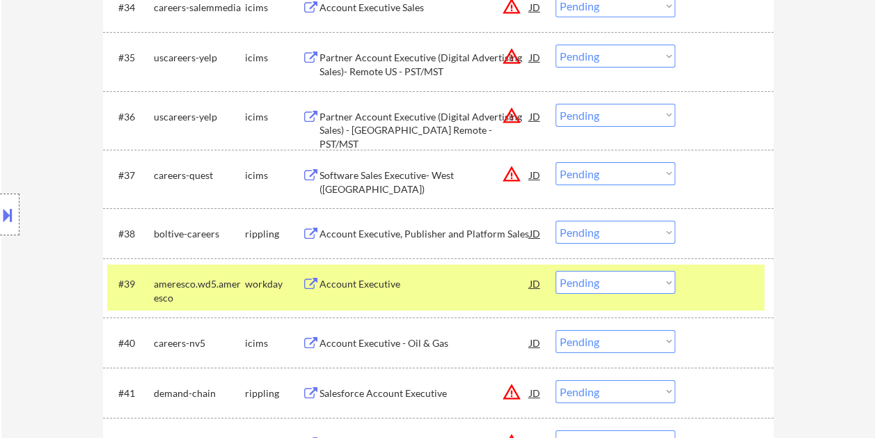
click at [472, 277] on div "Account Executive" at bounding box center [424, 284] width 210 height 14
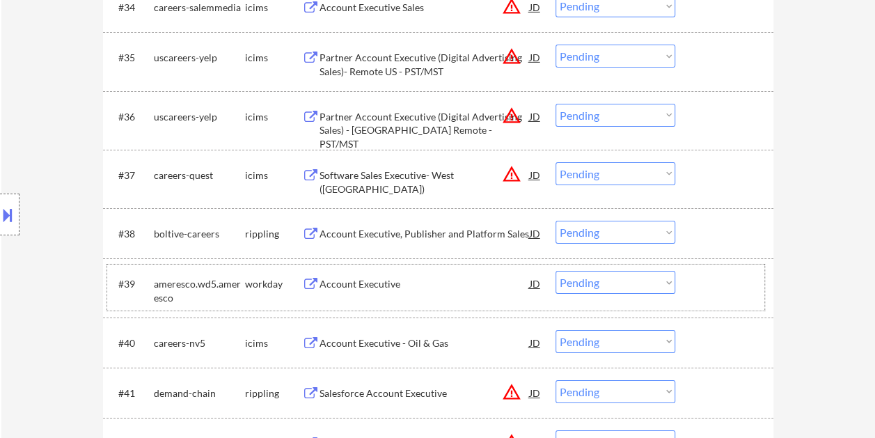
click at [709, 282] on div at bounding box center [725, 283] width 61 height 25
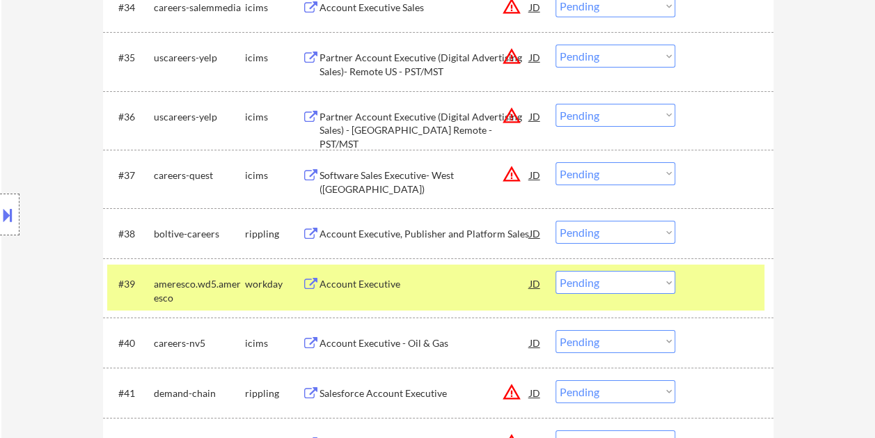
click at [651, 306] on div "#39 ameresco.wd5.ameresco workday Account Executive JD warning_amber Choose an …" at bounding box center [435, 287] width 657 height 46
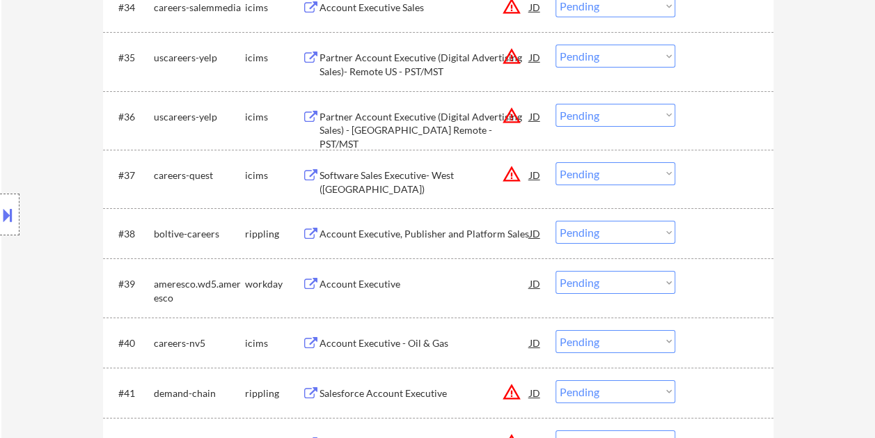
click at [689, 292] on div "#39 ameresco.wd5.ameresco workday Account Executive JD warning_amber Choose an …" at bounding box center [435, 287] width 657 height 46
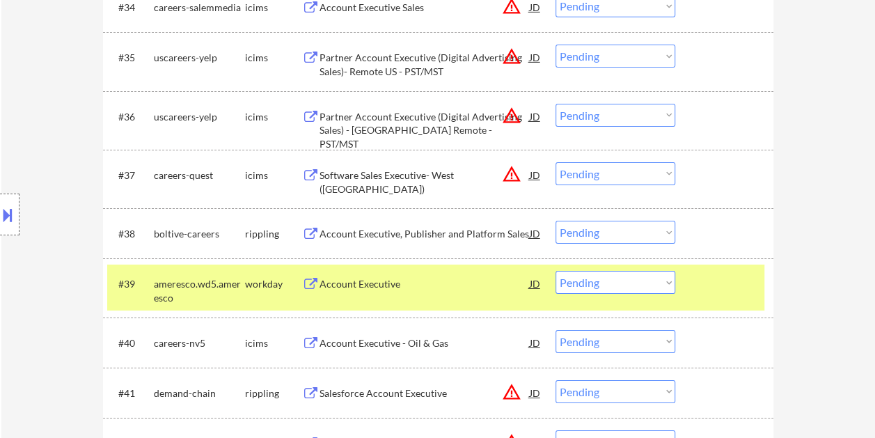
click at [665, 282] on select "Choose an option... Pending Applied Excluded (Questions) Excluded (Expired) Exc…" at bounding box center [615, 282] width 120 height 23
click at [555, 271] on select "Choose an option... Pending Applied Excluded (Questions) Excluded (Expired) Exc…" at bounding box center [615, 282] width 120 height 23
select select ""pending""
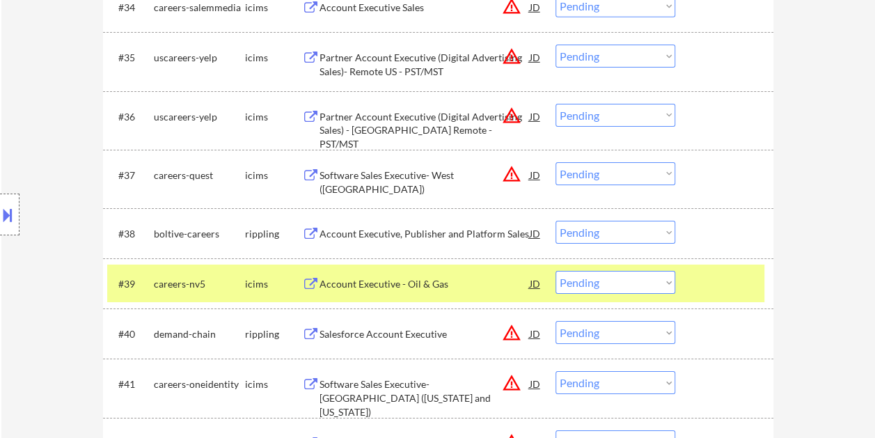
click at [692, 272] on div "#39 careers-nv5 icims Account Executive - Oil & Gas JD warning_amber Choose an …" at bounding box center [435, 283] width 657 height 38
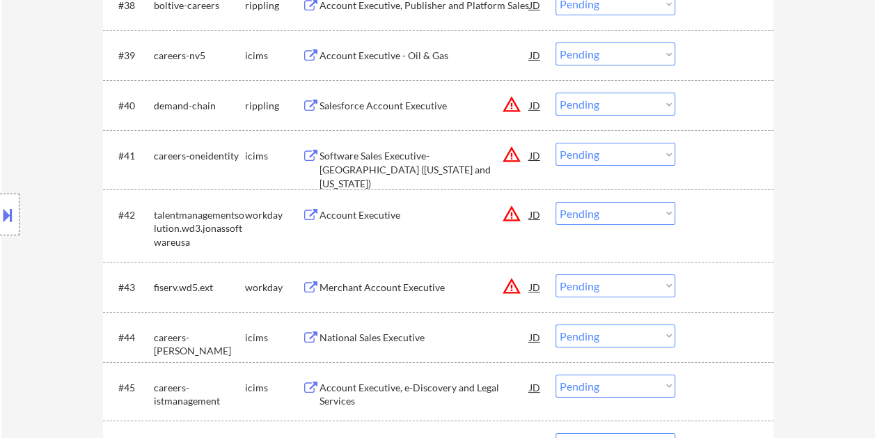
scroll to position [2544, 0]
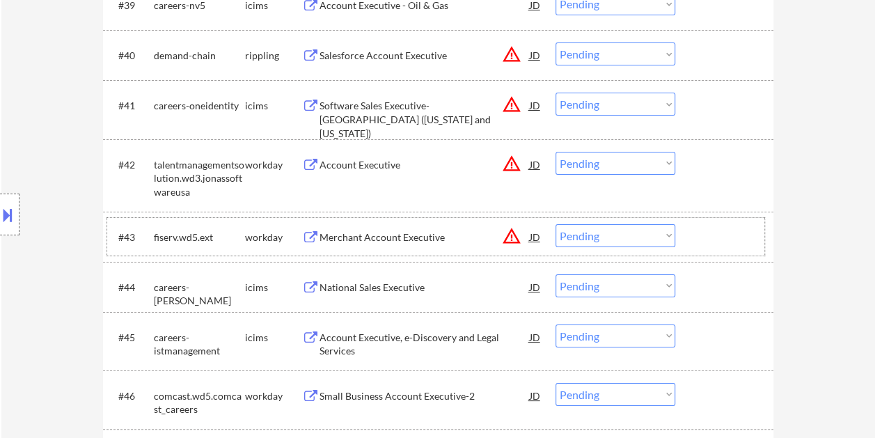
click at [702, 228] on div at bounding box center [725, 236] width 61 height 25
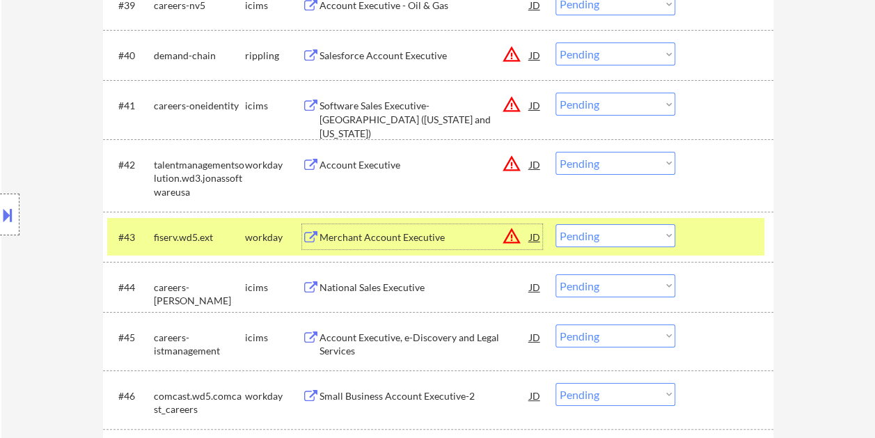
click at [365, 235] on div "Merchant Account Executive" at bounding box center [424, 237] width 210 height 14
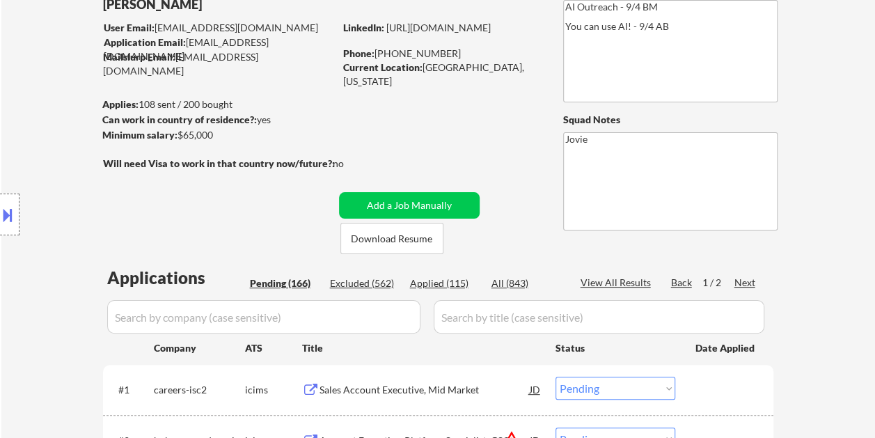
scroll to position [0, 0]
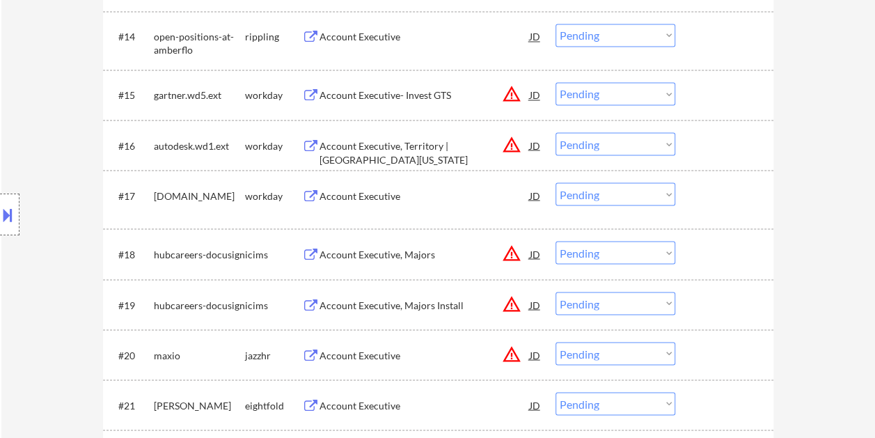
scroll to position [1183, 0]
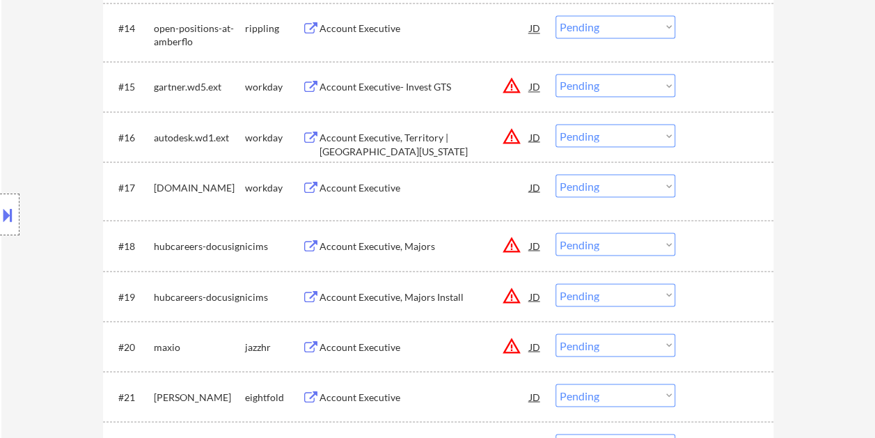
click at [705, 184] on div at bounding box center [725, 186] width 61 height 25
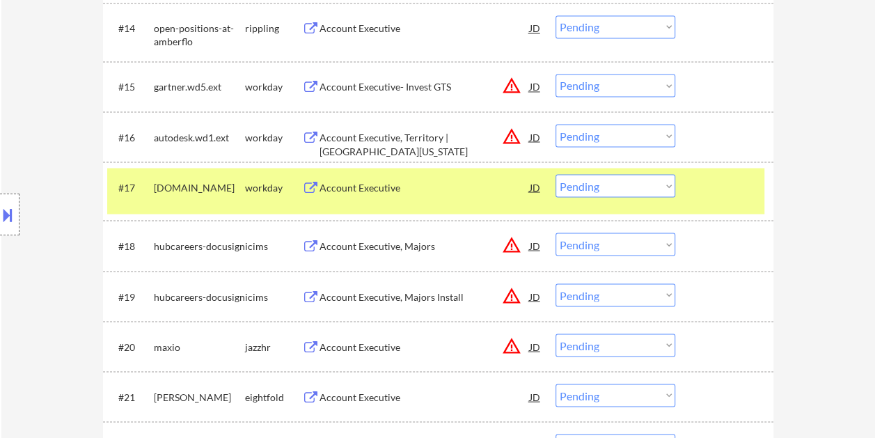
click at [458, 192] on div "Account Executive" at bounding box center [424, 187] width 210 height 14
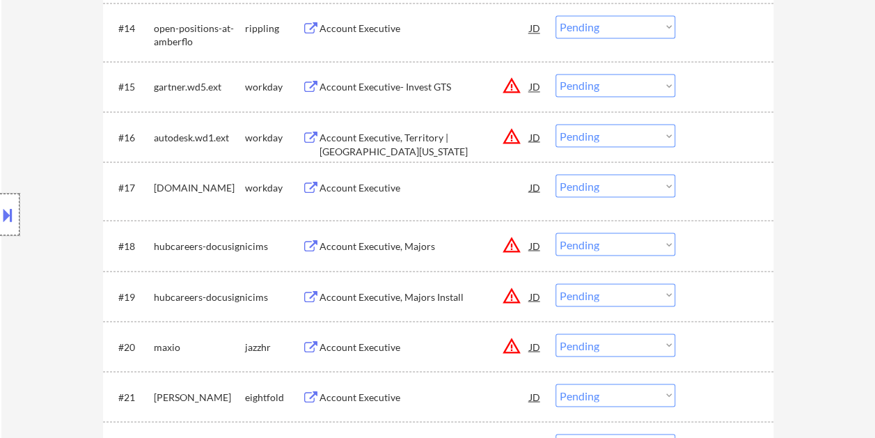
click at [14, 203] on div at bounding box center [9, 214] width 19 height 42
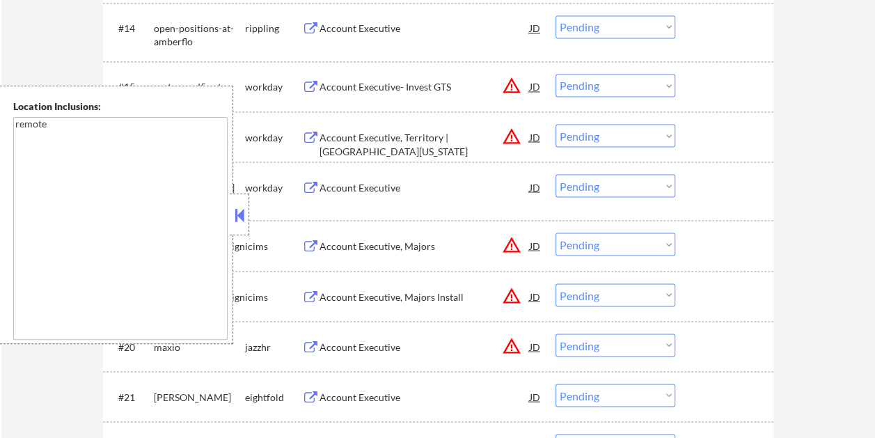
click at [240, 214] on button at bounding box center [239, 215] width 15 height 21
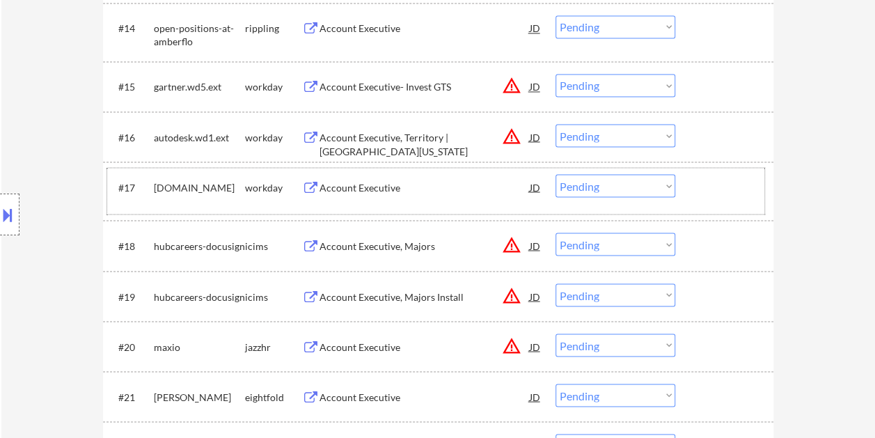
click at [693, 178] on div "#17 [DOMAIN_NAME] workday Account Executive JD warning_amber Choose an option..…" at bounding box center [435, 191] width 657 height 46
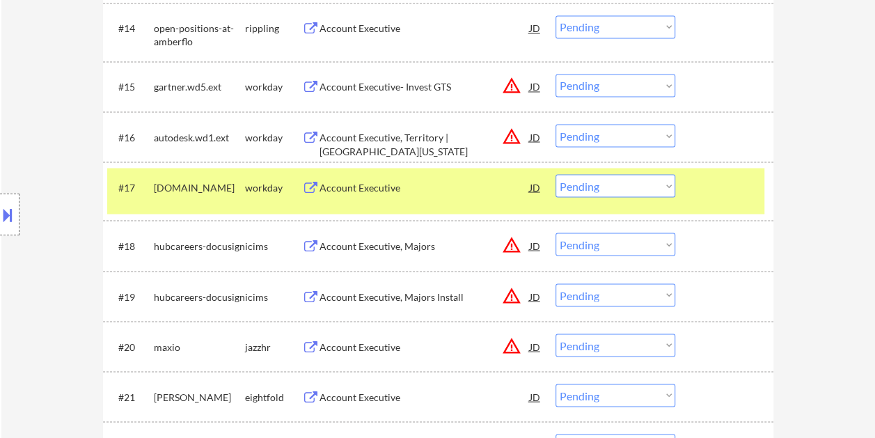
click at [654, 188] on select "Choose an option... Pending Applied Excluded (Questions) Excluded (Expired) Exc…" at bounding box center [615, 185] width 120 height 23
click at [555, 174] on select "Choose an option... Pending Applied Excluded (Questions) Excluded (Expired) Exc…" at bounding box center [615, 185] width 120 height 23
click at [707, 189] on div at bounding box center [725, 186] width 61 height 25
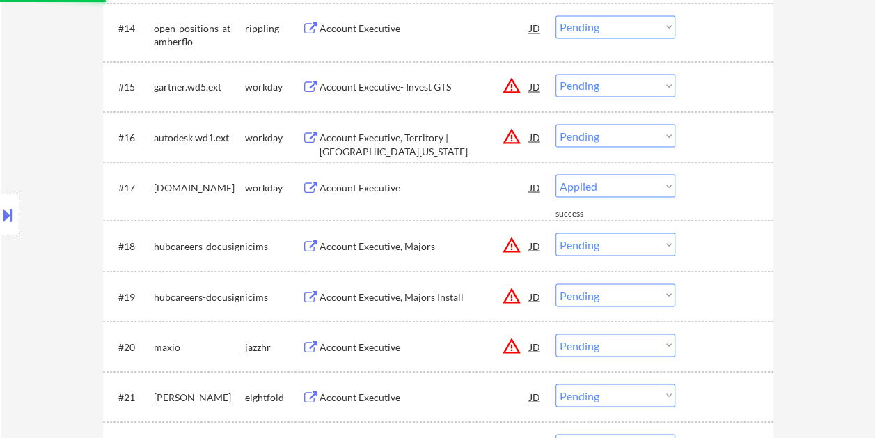
select select ""pending""
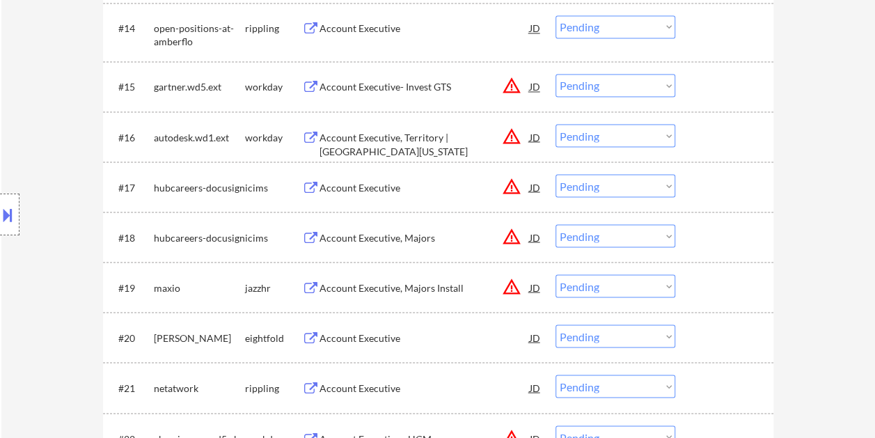
click at [711, 187] on div at bounding box center [725, 186] width 61 height 25
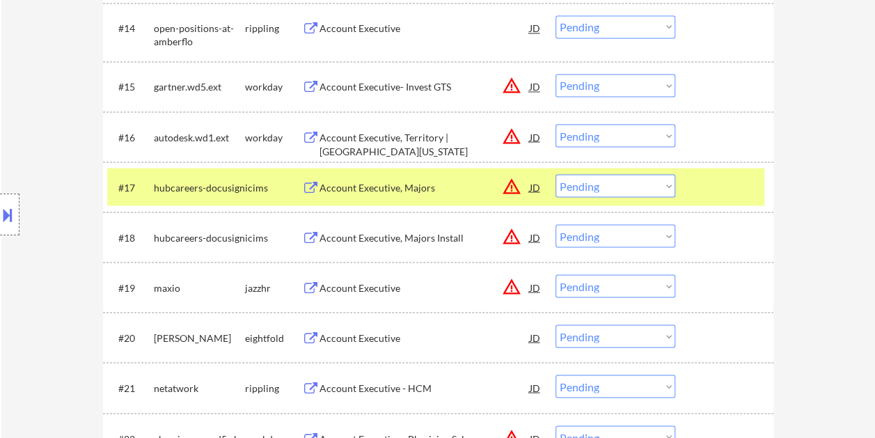
click at [711, 187] on div at bounding box center [725, 186] width 61 height 25
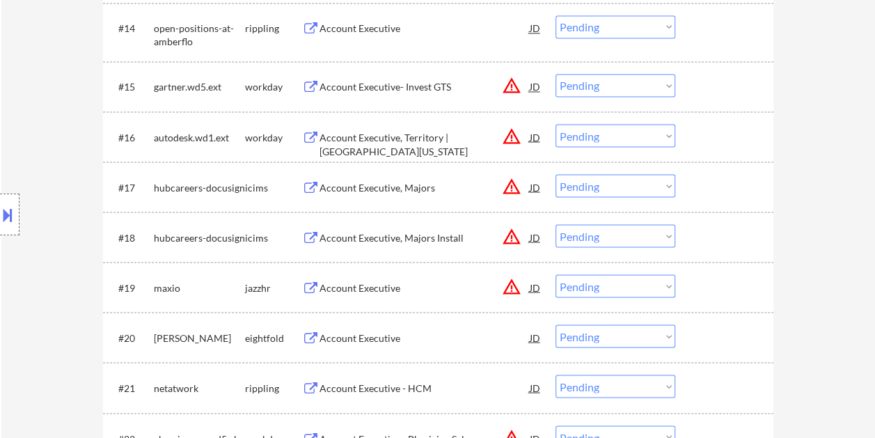
click at [703, 125] on div at bounding box center [725, 136] width 61 height 25
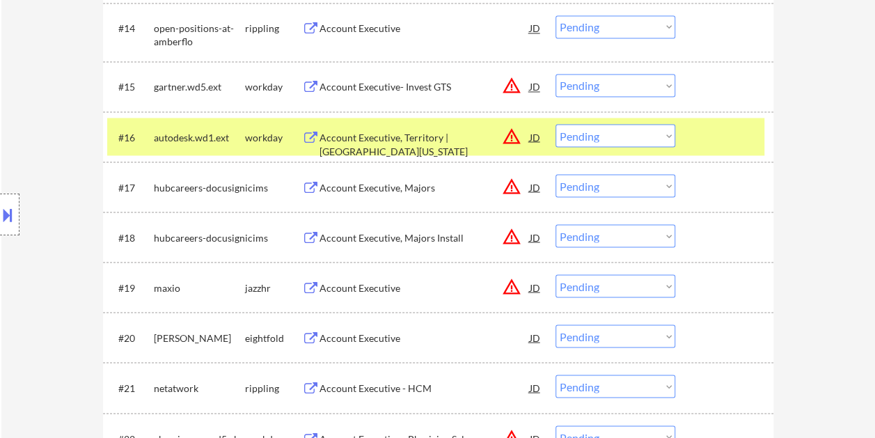
click at [429, 132] on div "Account Executive, Territory | [GEOGRAPHIC_DATA][US_STATE]" at bounding box center [424, 143] width 210 height 27
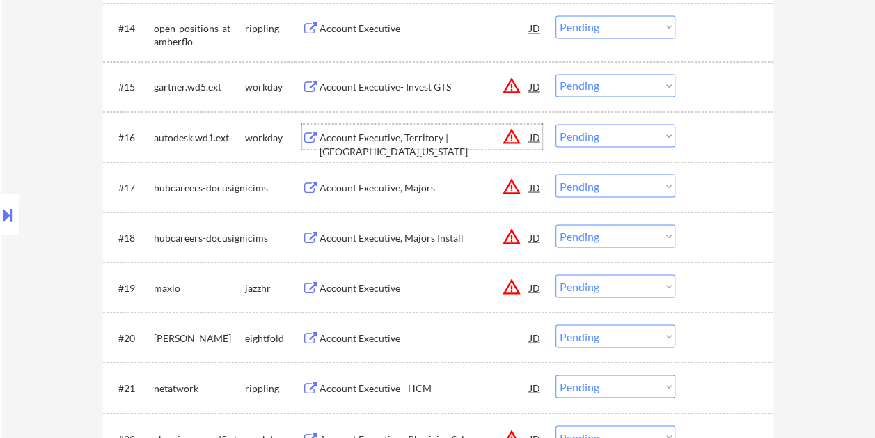
click at [695, 128] on div at bounding box center [725, 136] width 61 height 25
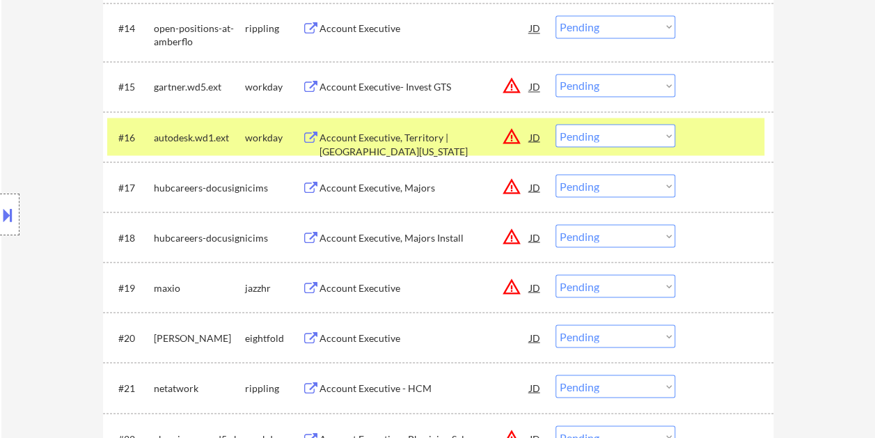
click at [665, 130] on select "Choose an option... Pending Applied Excluded (Questions) Excluded (Expired) Exc…" at bounding box center [615, 135] width 120 height 23
click at [555, 124] on select "Choose an option... Pending Applied Excluded (Questions) Excluded (Expired) Exc…" at bounding box center [615, 135] width 120 height 23
select select ""pending""
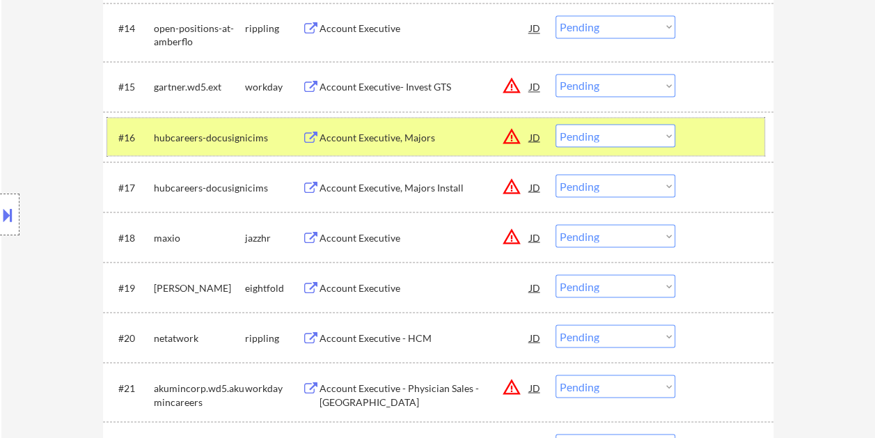
click at [714, 135] on div at bounding box center [725, 136] width 61 height 25
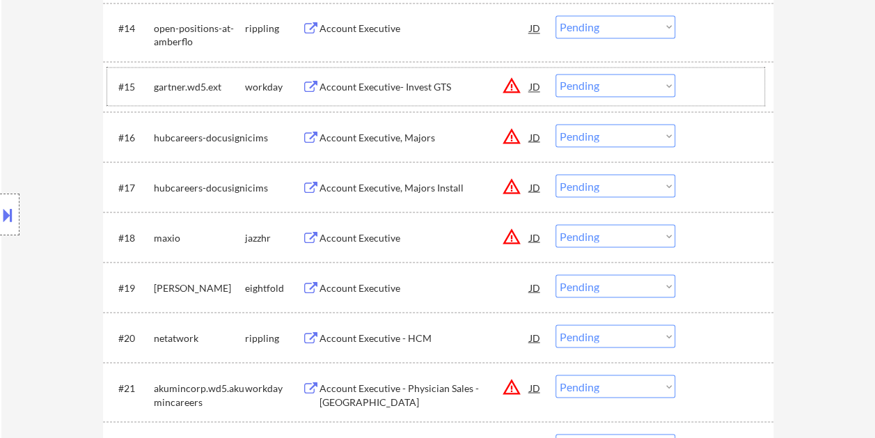
click at [715, 95] on div at bounding box center [725, 86] width 61 height 25
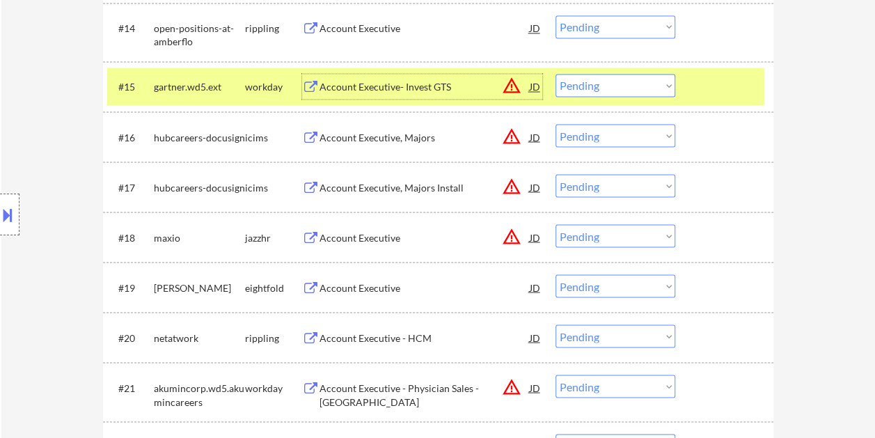
click at [435, 86] on div "Account Executive- Invest GTS" at bounding box center [424, 87] width 210 height 14
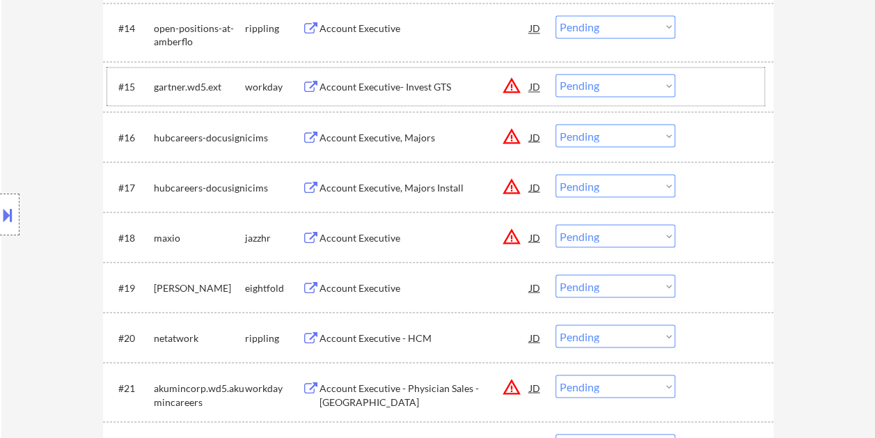
drag, startPoint x: 703, startPoint y: 79, endPoint x: 651, endPoint y: 84, distance: 52.4
click at [701, 79] on div at bounding box center [725, 86] width 61 height 25
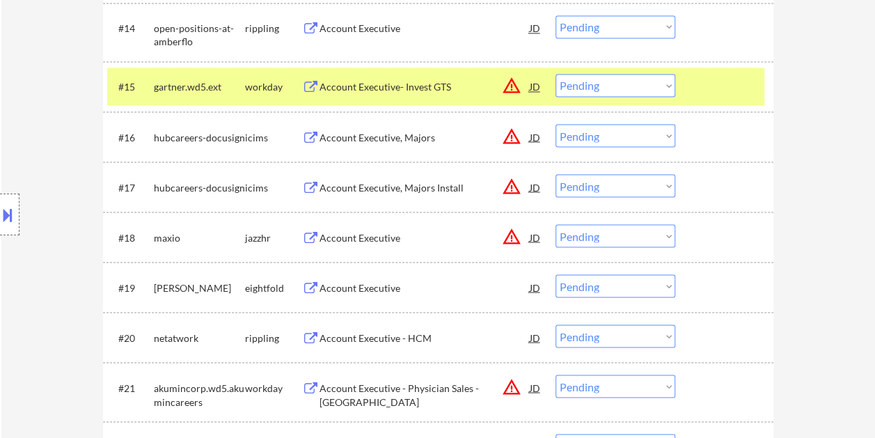
click at [650, 85] on select "Choose an option... Pending Applied Excluded (Questions) Excluded (Expired) Exc…" at bounding box center [615, 85] width 120 height 23
click at [555, 74] on select "Choose an option... Pending Applied Excluded (Questions) Excluded (Expired) Exc…" at bounding box center [615, 85] width 120 height 23
select select ""pending""
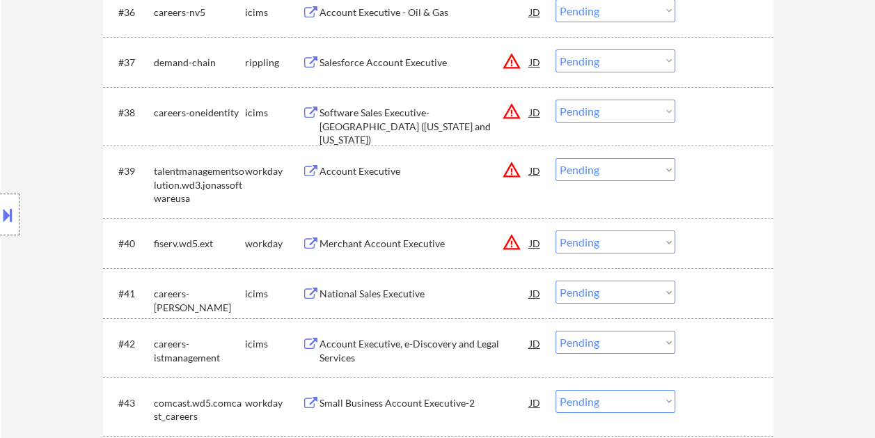
scroll to position [2366, 0]
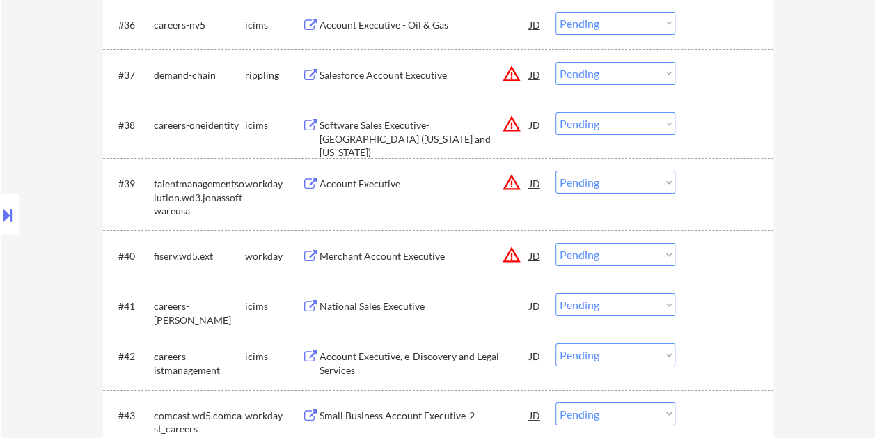
click at [700, 178] on div at bounding box center [725, 182] width 61 height 25
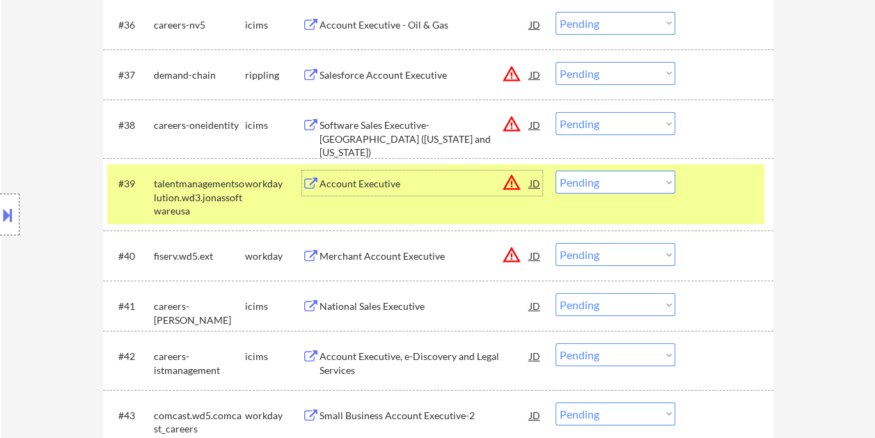
click at [454, 173] on div "Account Executive" at bounding box center [424, 182] width 210 height 25
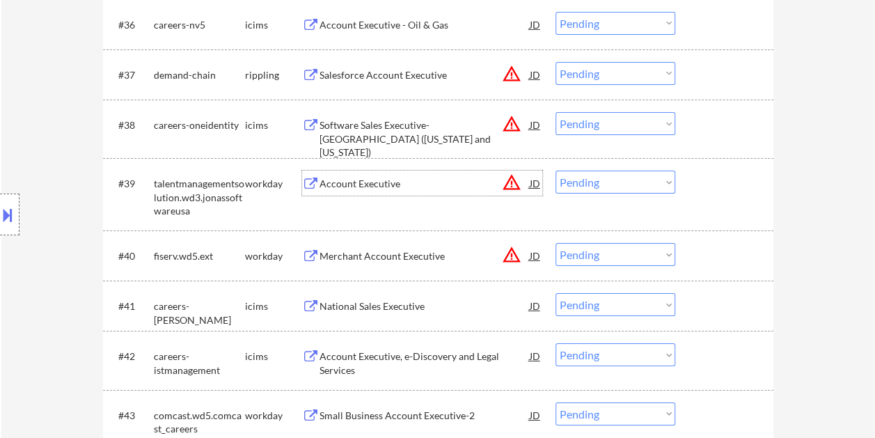
click at [715, 181] on div at bounding box center [725, 182] width 61 height 25
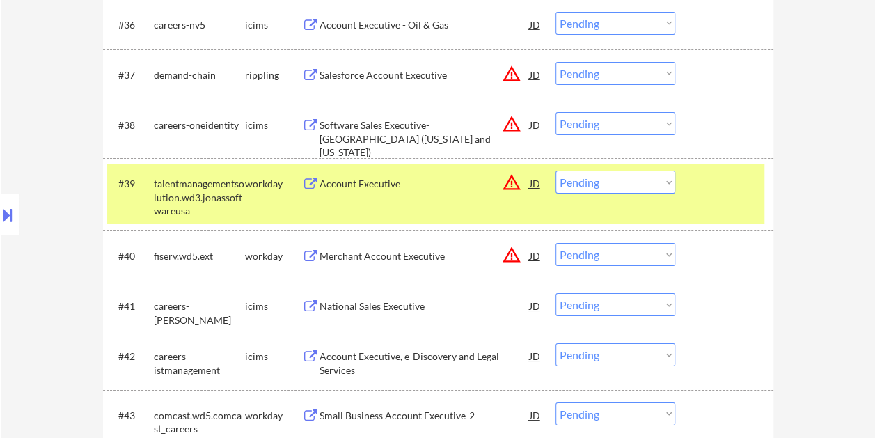
click at [715, 181] on div at bounding box center [725, 182] width 61 height 25
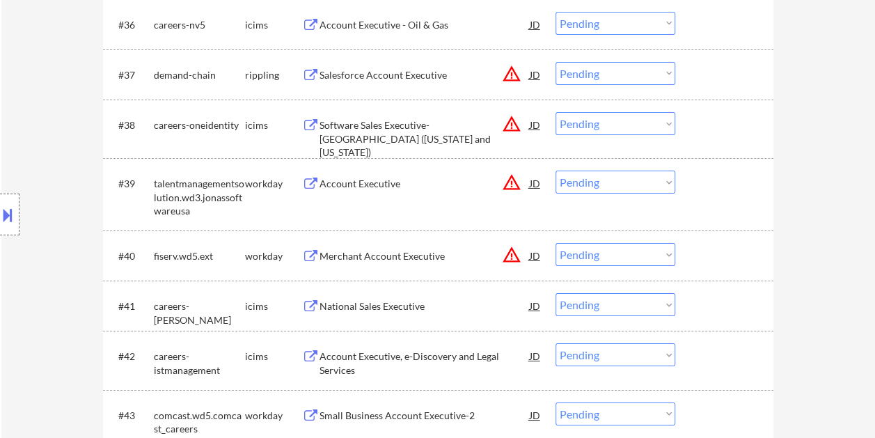
drag, startPoint x: 722, startPoint y: 252, endPoint x: 714, endPoint y: 253, distance: 7.8
click at [722, 252] on div at bounding box center [725, 255] width 61 height 25
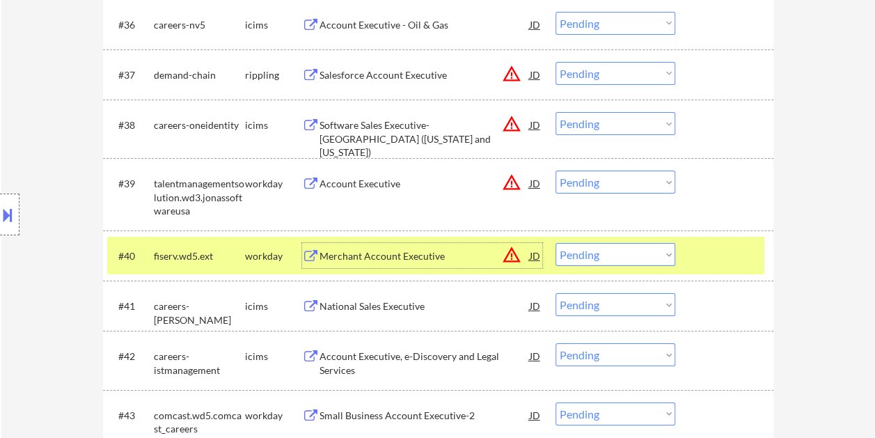
click at [449, 249] on div "Merchant Account Executive" at bounding box center [424, 256] width 210 height 14
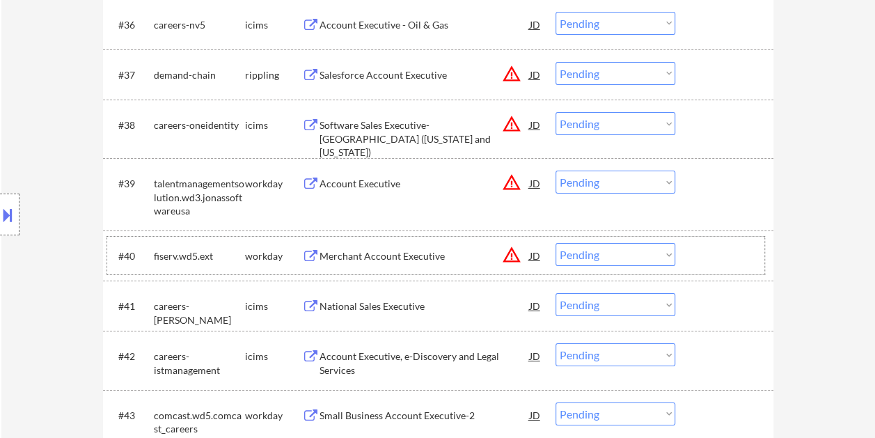
drag, startPoint x: 694, startPoint y: 252, endPoint x: 682, endPoint y: 253, distance: 11.9
click at [694, 252] on div "#40 fiserv.wd5.ext workday Merchant Account Executive JD warning_amber Choose a…" at bounding box center [435, 256] width 657 height 38
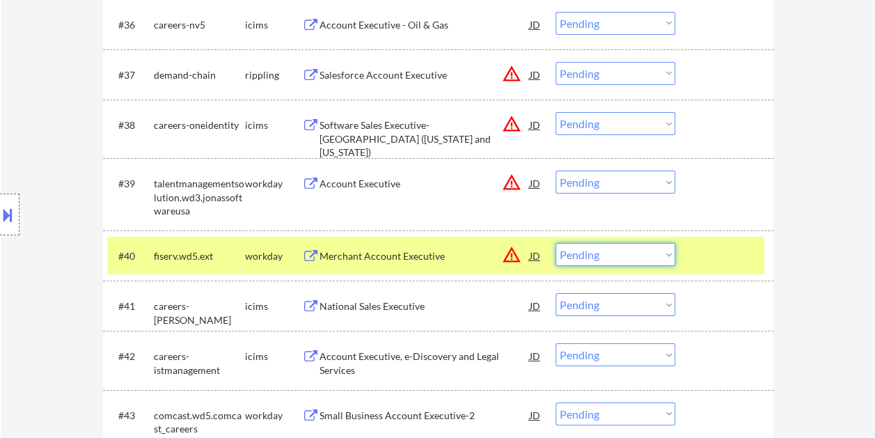
click at [664, 257] on select "Choose an option... Pending Applied Excluded (Questions) Excluded (Expired) Exc…" at bounding box center [615, 254] width 120 height 23
click at [555, 243] on select "Choose an option... Pending Applied Excluded (Questions) Excluded (Expired) Exc…" at bounding box center [615, 254] width 120 height 23
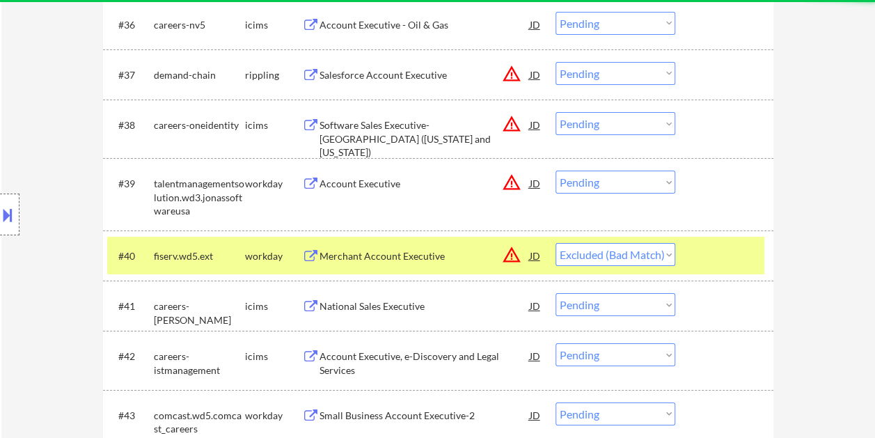
select select ""pending""
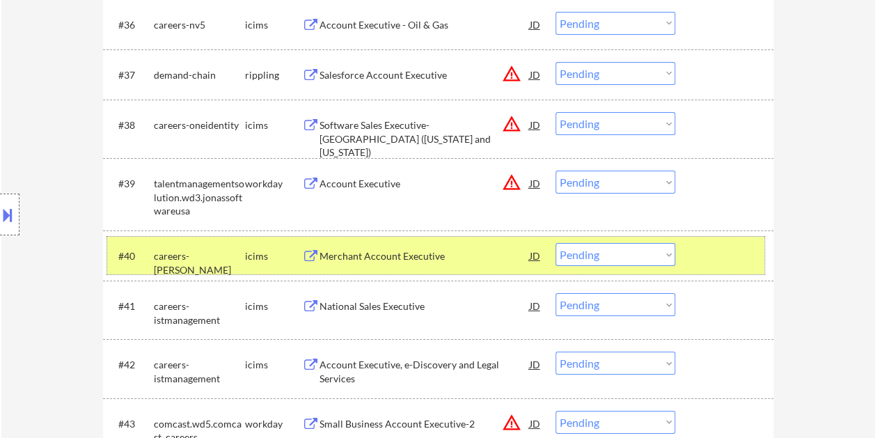
click at [728, 255] on div at bounding box center [725, 255] width 61 height 25
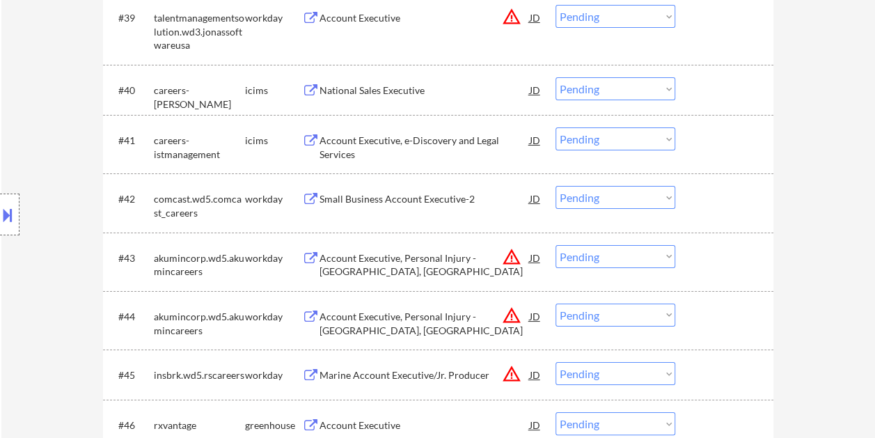
scroll to position [2574, 0]
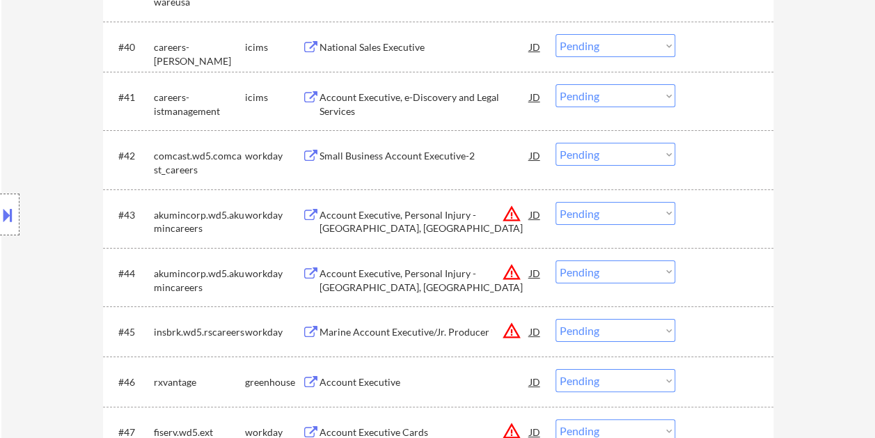
click at [704, 154] on div at bounding box center [725, 155] width 61 height 25
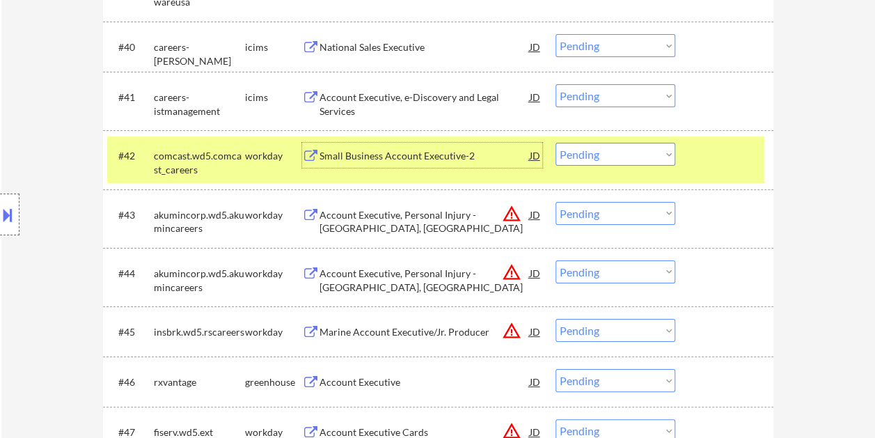
click at [380, 147] on div "Small Business Account Executive-2" at bounding box center [424, 155] width 210 height 25
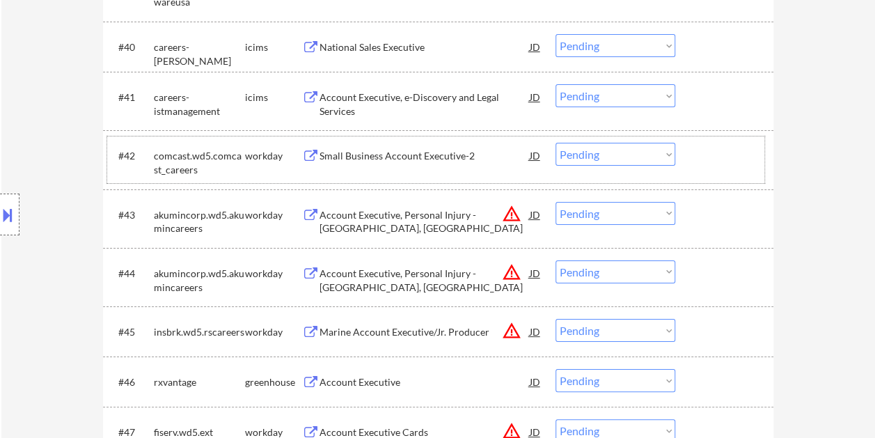
click at [701, 151] on div at bounding box center [725, 155] width 61 height 25
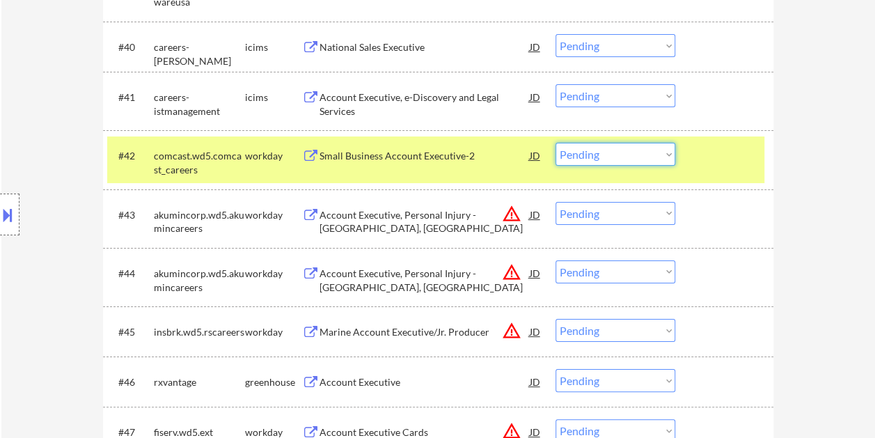
click at [667, 154] on select "Choose an option... Pending Applied Excluded (Questions) Excluded (Expired) Exc…" at bounding box center [615, 154] width 120 height 23
click at [555, 143] on select "Choose an option... Pending Applied Excluded (Questions) Excluded (Expired) Exc…" at bounding box center [615, 154] width 120 height 23
click at [711, 157] on div at bounding box center [725, 155] width 61 height 25
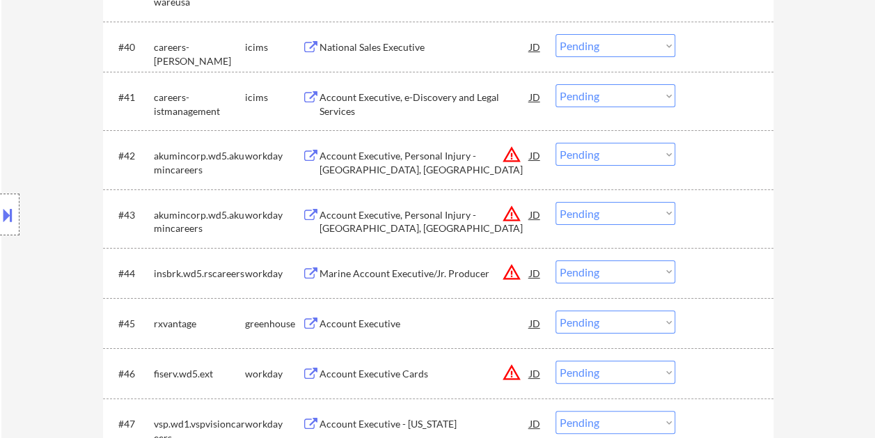
click at [734, 159] on div at bounding box center [725, 155] width 61 height 25
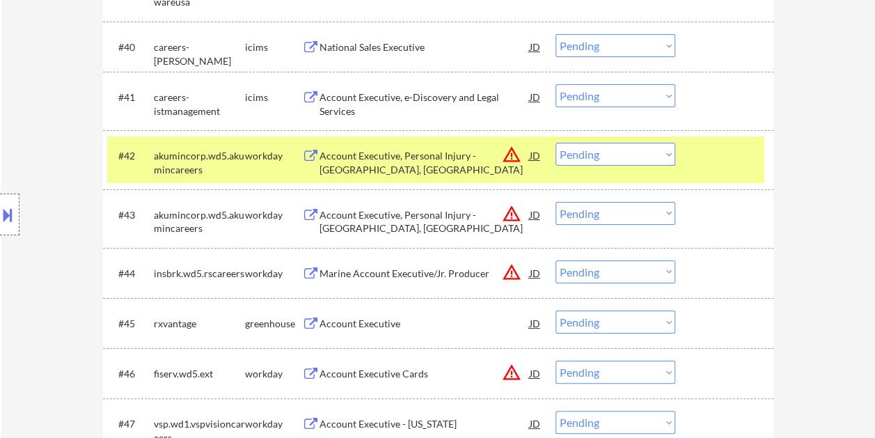
click at [412, 155] on div "Account Executive, Personal Injury - [GEOGRAPHIC_DATA], [GEOGRAPHIC_DATA]" at bounding box center [424, 162] width 210 height 27
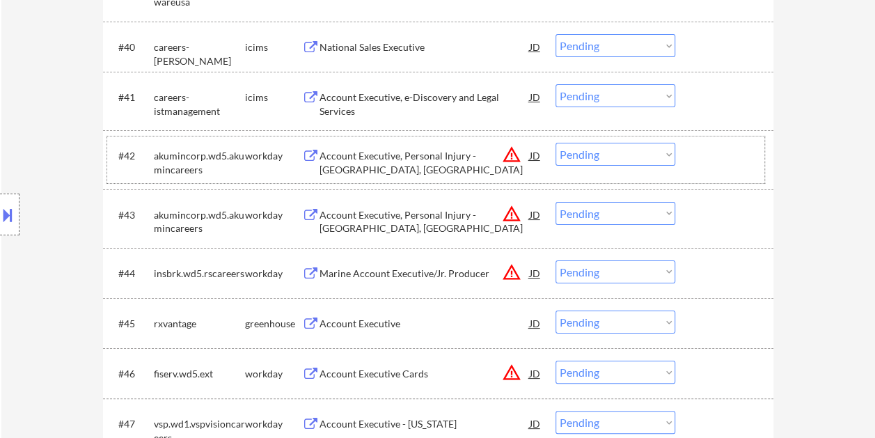
click at [701, 153] on div at bounding box center [725, 155] width 61 height 25
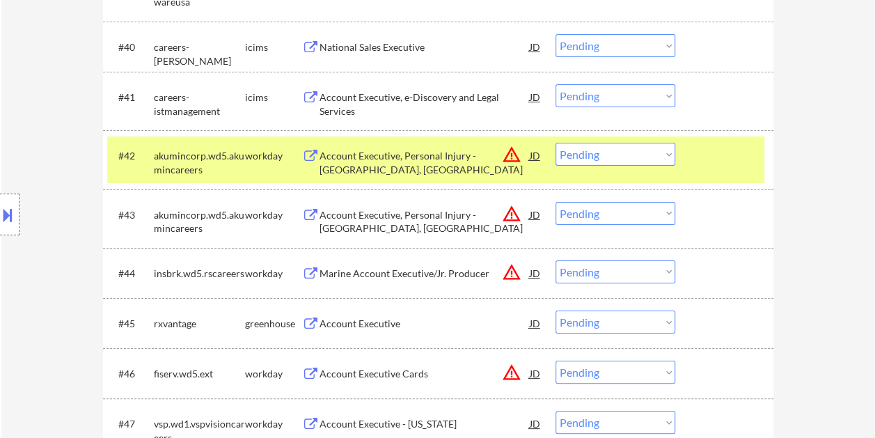
click at [671, 154] on select "Choose an option... Pending Applied Excluded (Questions) Excluded (Expired) Exc…" at bounding box center [615, 154] width 120 height 23
click at [555, 143] on select "Choose an option... Pending Applied Excluded (Questions) Excluded (Expired) Exc…" at bounding box center [615, 154] width 120 height 23
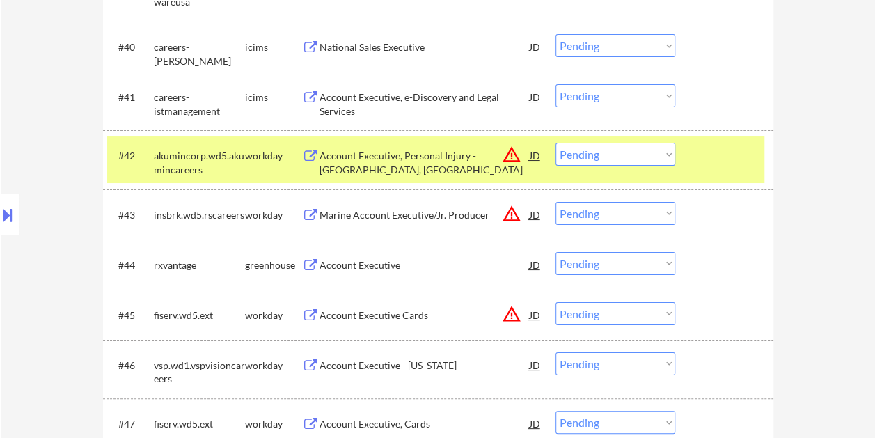
click at [728, 160] on div at bounding box center [725, 155] width 61 height 25
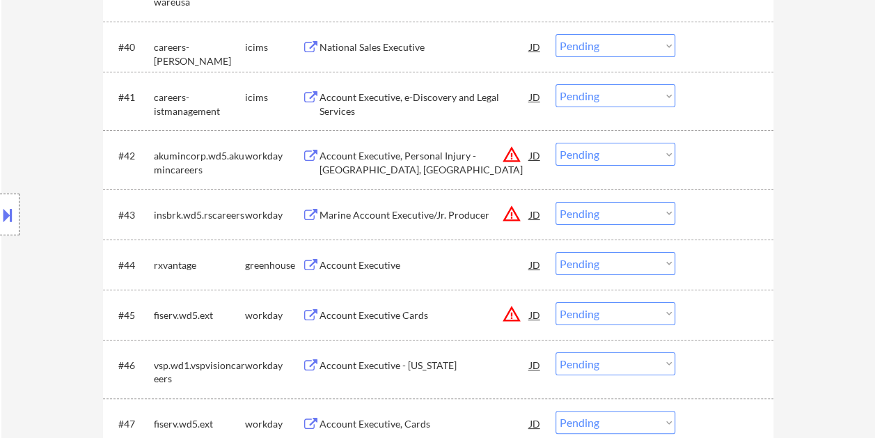
click at [731, 164] on div at bounding box center [725, 155] width 61 height 25
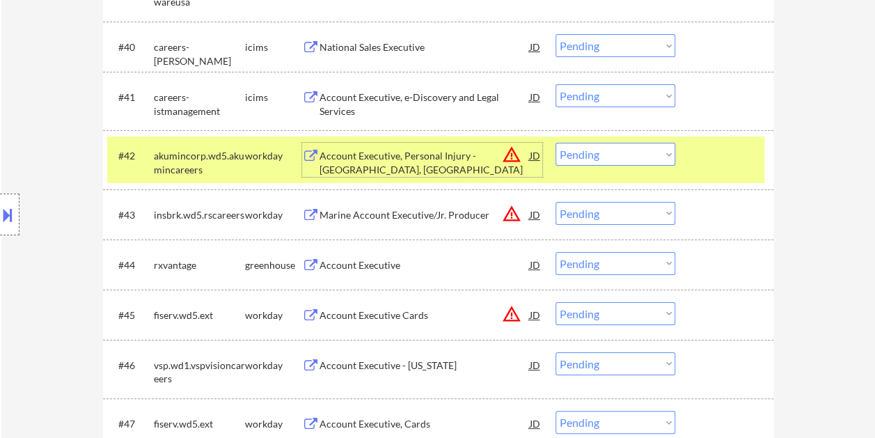
click at [385, 152] on div "Account Executive, Personal Injury - [GEOGRAPHIC_DATA], [GEOGRAPHIC_DATA]" at bounding box center [424, 162] width 210 height 27
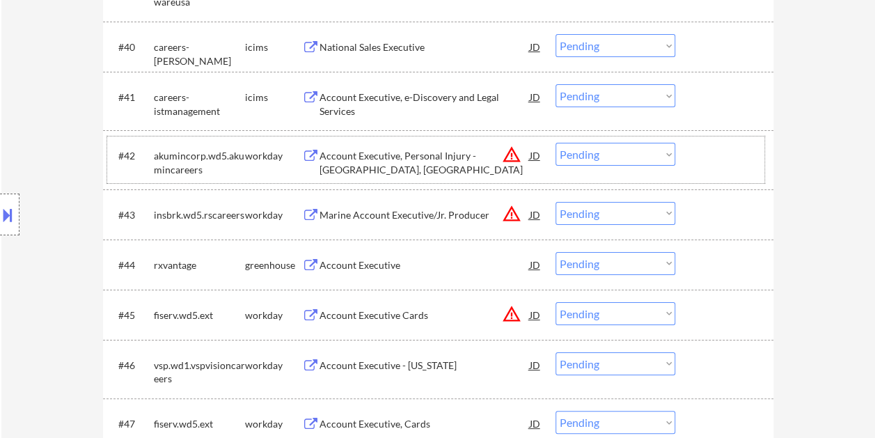
click at [706, 151] on div at bounding box center [725, 155] width 61 height 25
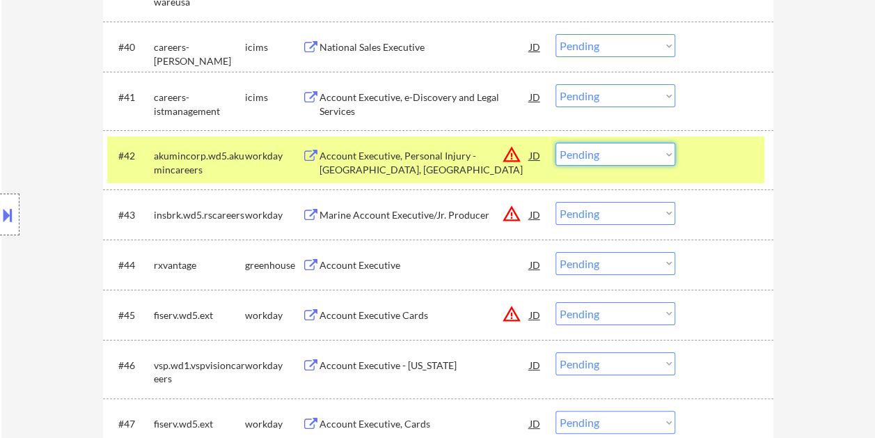
click at [662, 157] on select "Choose an option... Pending Applied Excluded (Questions) Excluded (Expired) Exc…" at bounding box center [615, 154] width 120 height 23
click at [555, 143] on select "Choose an option... Pending Applied Excluded (Questions) Excluded (Expired) Exc…" at bounding box center [615, 154] width 120 height 23
click at [740, 153] on div at bounding box center [725, 155] width 61 height 25
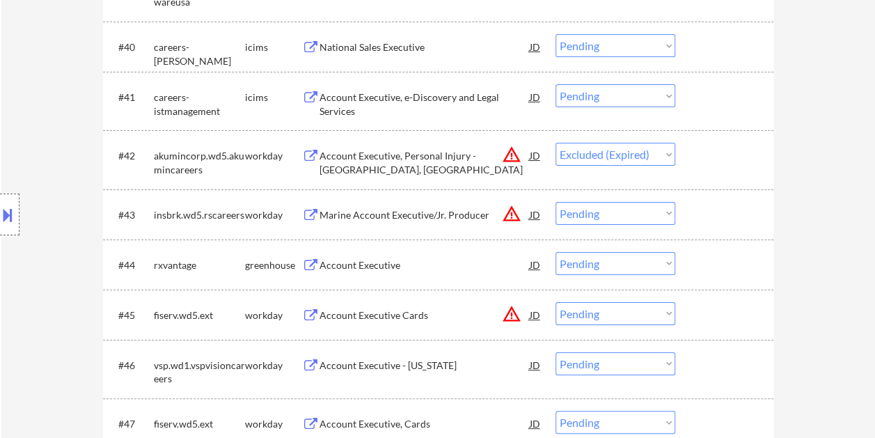
select select ""pending""
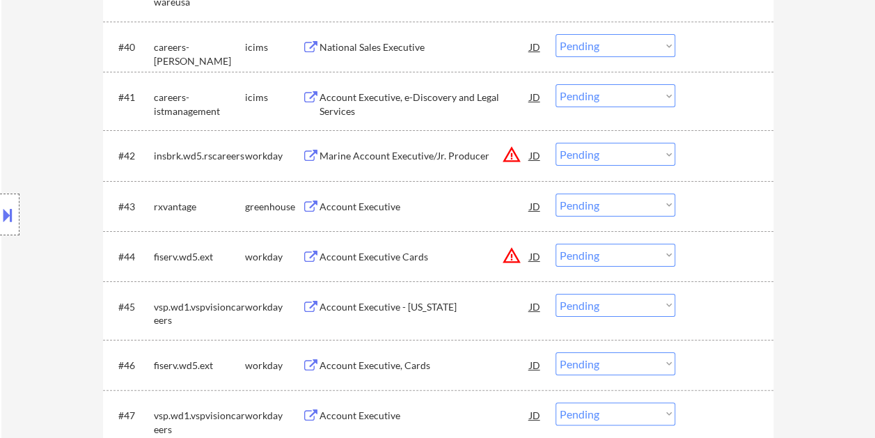
click at [740, 167] on div at bounding box center [725, 155] width 61 height 25
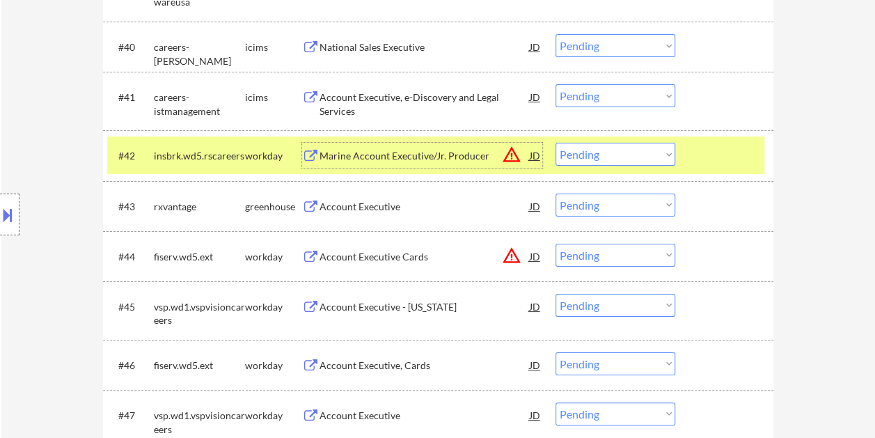
click at [406, 151] on div "Marine Account Executive/Jr. Producer" at bounding box center [424, 156] width 210 height 14
